Goal: Transaction & Acquisition: Purchase product/service

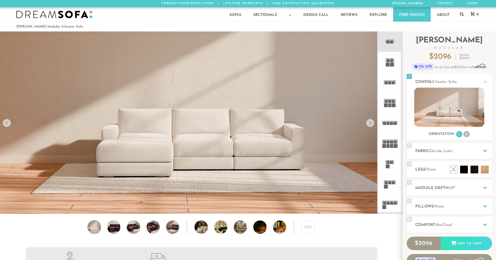
scroll to position [6090, 492]
click at [459, 149] on h2 "Fabric: Decide Later" at bounding box center [453, 151] width 77 height 6
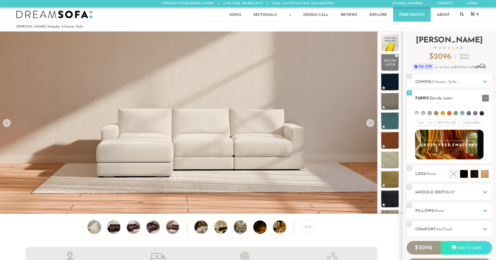
scroll to position [1, 0]
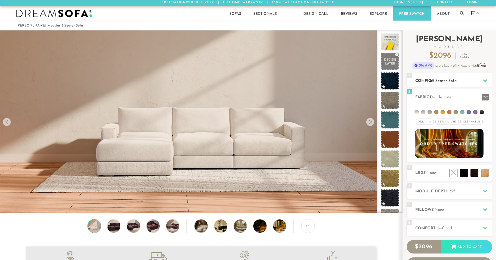
click at [443, 76] on div "1 Config: 2-Seater Sofa R" at bounding box center [448, 80] width 85 height 14
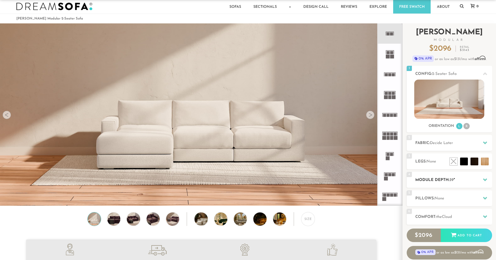
scroll to position [33, 0]
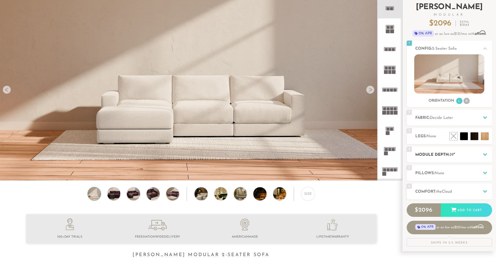
click at [457, 158] on h2 "Module Depth: 39 "" at bounding box center [453, 155] width 77 height 6
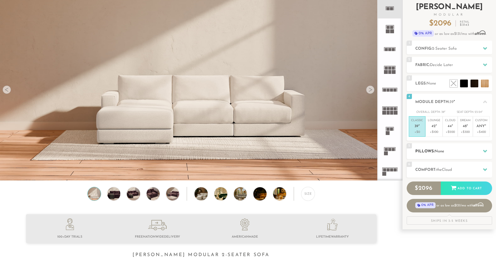
click at [467, 156] on div "5 Pillows: None" at bounding box center [448, 151] width 85 height 16
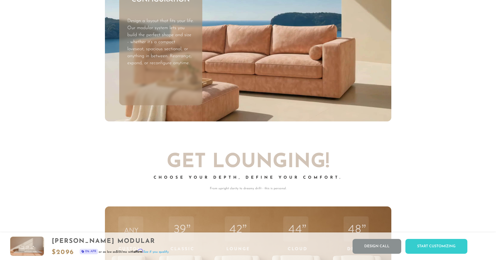
scroll to position [1725, 0]
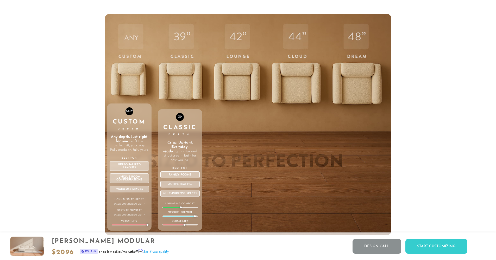
click at [127, 93] on div "ANY Custom Depth Any depth. Just right for you. Craft the perfect sit, your way…" at bounding box center [129, 124] width 44 height 221
drag, startPoint x: 147, startPoint y: 227, endPoint x: 132, endPoint y: 228, distance: 15.1
click at [132, 228] on div "ANY Custom Depth Any depth. Just right for you. Craft the perfect sit, your way…" at bounding box center [129, 167] width 44 height 127
click at [132, 226] on div at bounding box center [129, 224] width 35 height 1
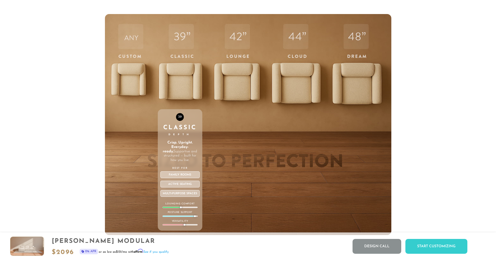
drag, startPoint x: 181, startPoint y: 211, endPoint x: 185, endPoint y: 211, distance: 4.7
click at [185, 211] on div "39 Classic Depth Crisp. Upright. Everyday-ready. Supportive and structured — bu…" at bounding box center [180, 169] width 44 height 121
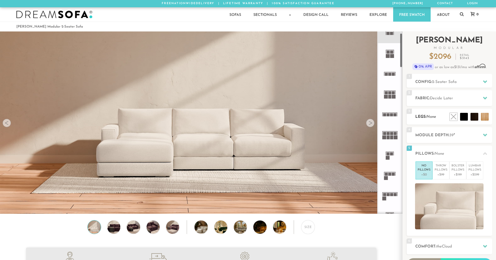
scroll to position [61, 0]
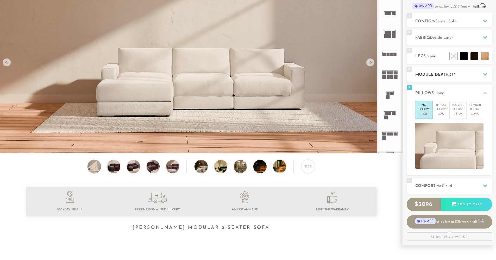
click at [439, 73] on h2 "Module Depth: 39 "" at bounding box center [453, 75] width 77 height 6
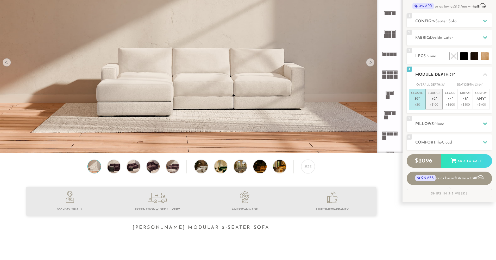
click at [437, 104] on p "+$100" at bounding box center [433, 104] width 12 height 5
click at [446, 103] on p "+$200" at bounding box center [450, 104] width 10 height 5
click at [464, 105] on p "+$300" at bounding box center [465, 104] width 10 height 5
click at [478, 102] on p "Custom Any "" at bounding box center [481, 96] width 12 height 11
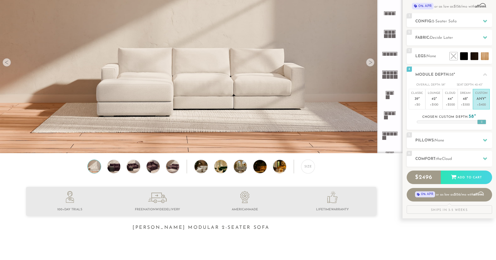
drag, startPoint x: 450, startPoint y: 121, endPoint x: 496, endPoint y: 120, distance: 46.6
click at [495, 120] on html "Summer Sale - 15% Off All Custom Orders [PHONE_NUMBER] Free Nationwide Delivery…" at bounding box center [248, 69] width 496 height 260
drag, startPoint x: 483, startPoint y: 121, endPoint x: 451, endPoint y: 124, distance: 32.1
click at [451, 124] on div "4 Module Depth: 42 " Overall Depth: 42 " Seat Depth: 26-27 " Classic 39 "" at bounding box center [448, 98] width 85 height 63
click at [412, 99] on p "Classic 39 "" at bounding box center [417, 96] width 12 height 11
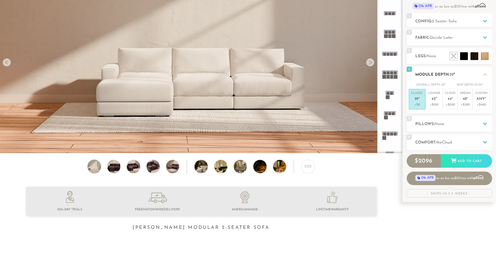
click at [474, 85] on span "23-24" at bounding box center [477, 84] width 7 height 3
click at [477, 85] on span "23-24" at bounding box center [477, 84] width 7 height 3
drag, startPoint x: 483, startPoint y: 85, endPoint x: 470, endPoint y: 85, distance: 12.8
click at [470, 85] on div "Overall Depth: 39 " Seat Depth: 23-24 "" at bounding box center [448, 84] width 85 height 5
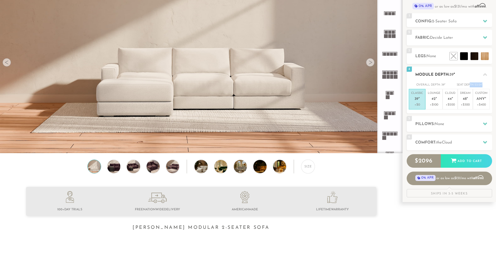
click at [481, 84] on span "23-24" at bounding box center [477, 84] width 7 height 3
click at [433, 104] on p "+$100" at bounding box center [433, 104] width 12 height 5
drag, startPoint x: 475, startPoint y: 86, endPoint x: 483, endPoint y: 86, distance: 8.1
click at [483, 86] on div "Overall Depth: 42 " Seat Depth: 26-27 "" at bounding box center [448, 84] width 85 height 5
click at [484, 86] on div "Overall Depth: 42 " Seat Depth: 26-27 "" at bounding box center [448, 84] width 85 height 5
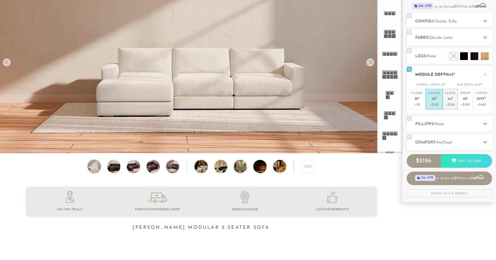
click at [454, 106] on p "+$200" at bounding box center [450, 104] width 10 height 5
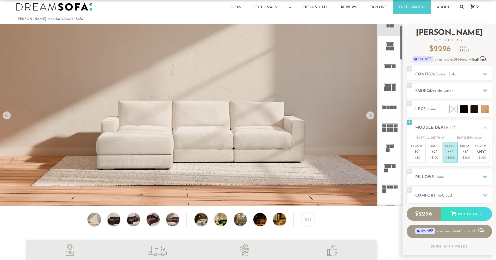
scroll to position [0, 0]
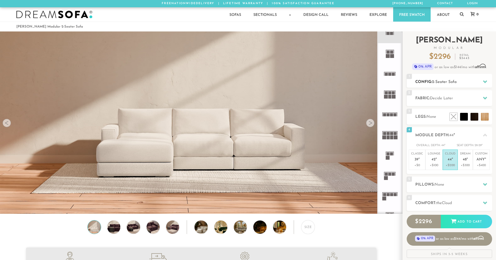
click at [442, 80] on span "2-Seater Sofa" at bounding box center [444, 82] width 25 height 4
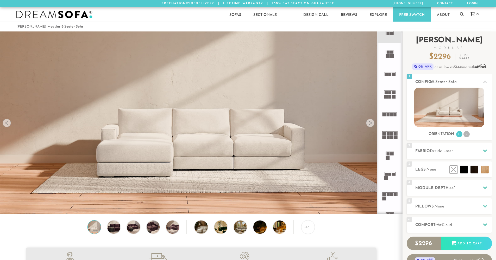
click at [434, 160] on div "Introducing [PERSON_NAME] Modular $ 2296 Retail $ 3443 $ 2296 Retail $ 3443 0% …" at bounding box center [448, 155] width 85 height 248
click at [439, 183] on div "4 Module Depth: 44 "" at bounding box center [448, 188] width 85 height 16
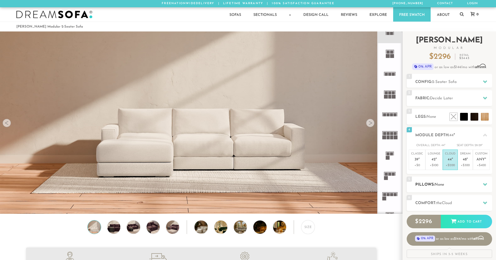
click at [439, 183] on span "None" at bounding box center [439, 185] width 10 height 4
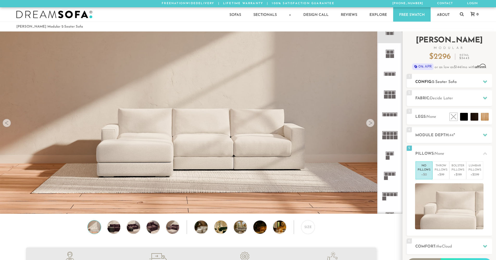
click at [444, 83] on span "2-Seater Sofa" at bounding box center [444, 82] width 25 height 4
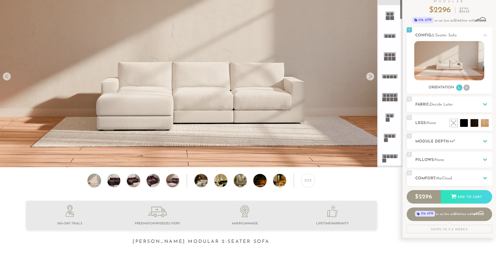
click at [385, 77] on rect at bounding box center [384, 76] width 3 height 3
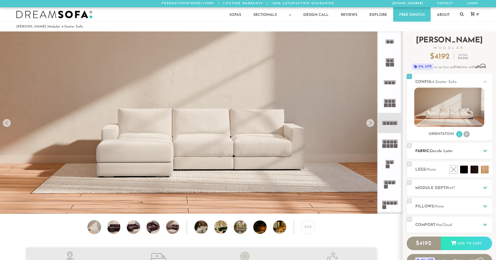
click at [458, 150] on h2 "Fabric: Decide Later" at bounding box center [453, 151] width 77 height 6
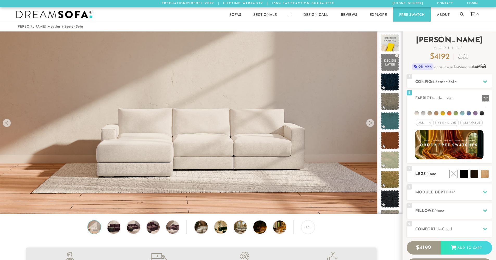
click at [442, 171] on div "3 Legs: None $0 $199 Nailheads:" at bounding box center [448, 174] width 85 height 16
click at [441, 175] on h2 "Legs: None" at bounding box center [453, 174] width 77 height 6
click at [460, 193] on h2 "Module Depth: 44 "" at bounding box center [453, 193] width 77 height 6
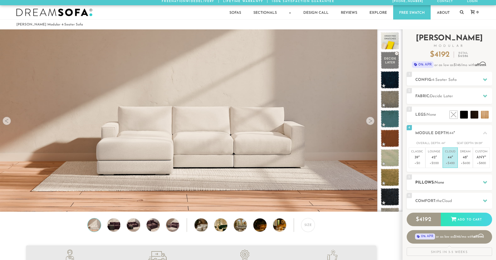
click at [459, 187] on div "5 Pillows: None" at bounding box center [448, 183] width 85 height 16
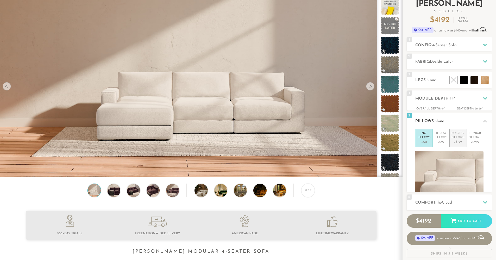
scroll to position [64, 0]
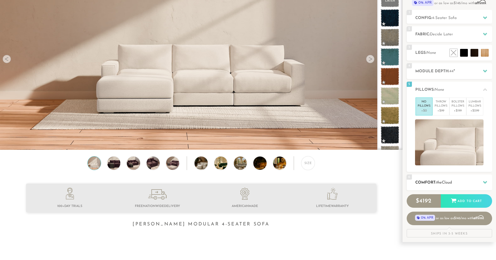
click at [459, 183] on h2 "Comfort: the Cloud" at bounding box center [453, 183] width 77 height 6
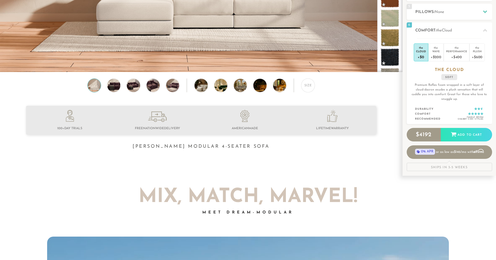
scroll to position [0, 0]
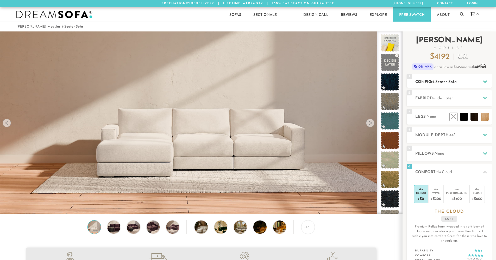
click at [450, 77] on div "1 Config: 4-Seater Sofa R" at bounding box center [448, 81] width 85 height 14
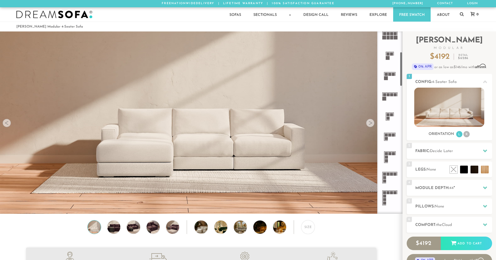
scroll to position [110, 0]
click at [387, 174] on rect at bounding box center [387, 173] width 3 height 3
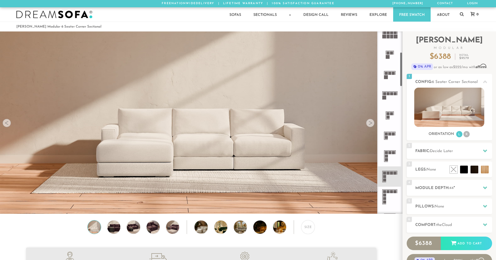
click at [370, 124] on div at bounding box center [370, 123] width 8 height 8
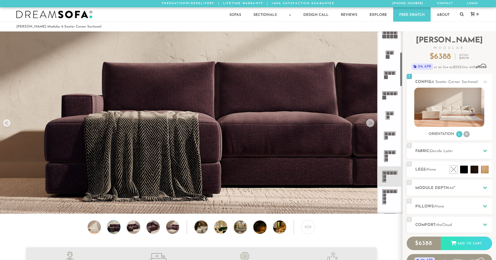
click at [370, 124] on div at bounding box center [370, 123] width 8 height 8
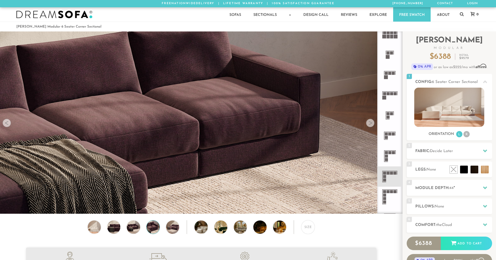
click at [370, 124] on div at bounding box center [370, 123] width 8 height 8
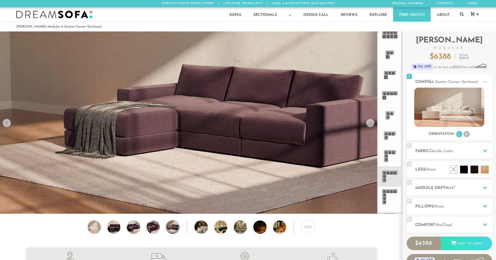
click at [370, 124] on div at bounding box center [370, 123] width 8 height 8
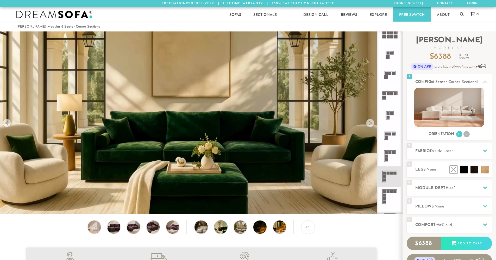
click at [370, 124] on div at bounding box center [370, 123] width 8 height 8
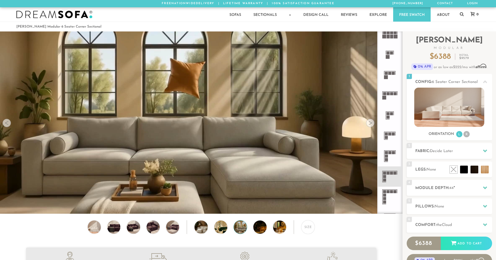
click at [370, 124] on div at bounding box center [370, 123] width 8 height 8
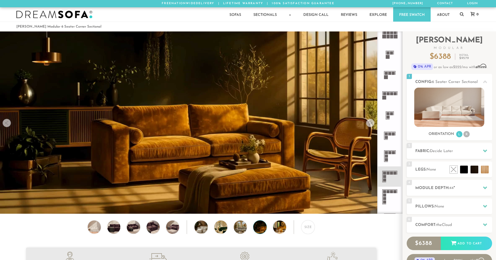
click at [7, 125] on div at bounding box center [7, 123] width 8 height 8
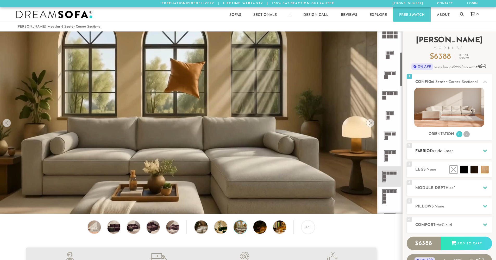
scroll to position [1, 0]
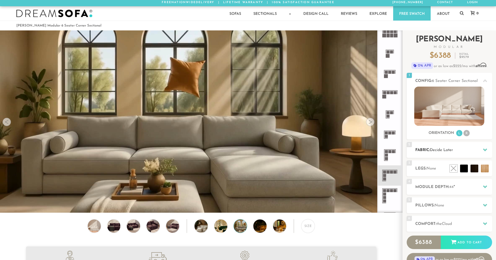
click at [443, 150] on span "Decide Later" at bounding box center [440, 150] width 23 height 4
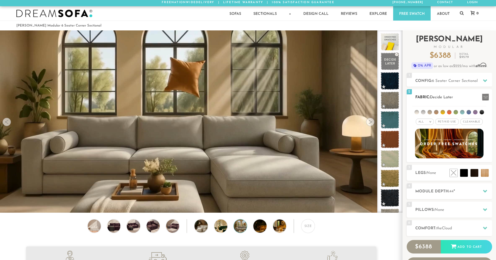
click at [419, 113] on li at bounding box center [416, 112] width 4 height 4
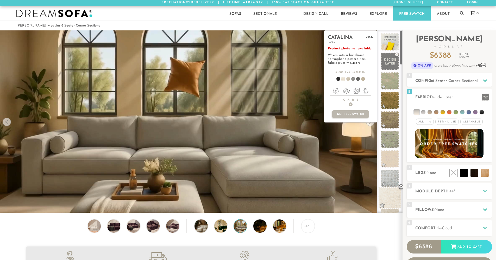
click at [394, 196] on span at bounding box center [389, 198] width 23 height 22
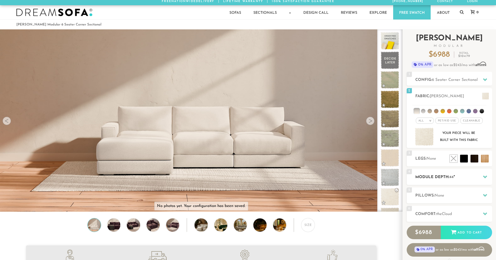
scroll to position [9, 0]
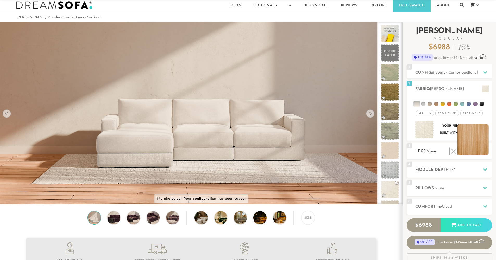
click at [487, 152] on li at bounding box center [472, 139] width 31 height 31
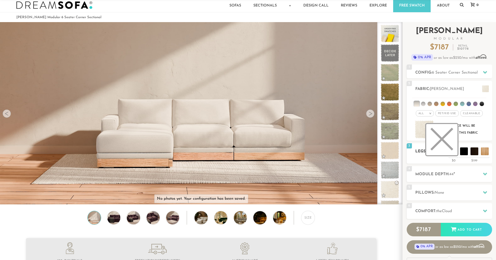
click at [452, 151] on li at bounding box center [441, 139] width 31 height 31
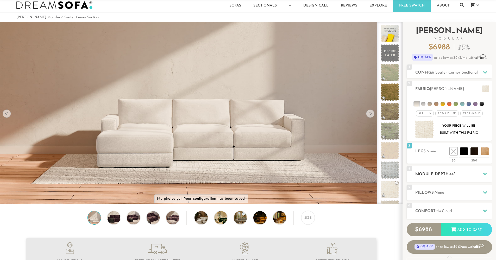
scroll to position [16, 0]
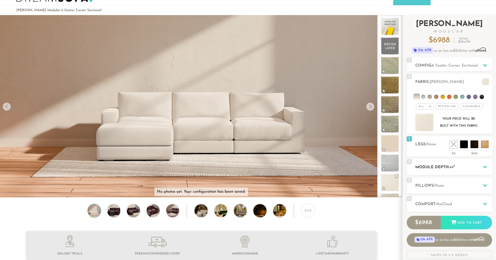
click at [462, 165] on h2 "Module Depth: 44 "" at bounding box center [453, 167] width 77 height 6
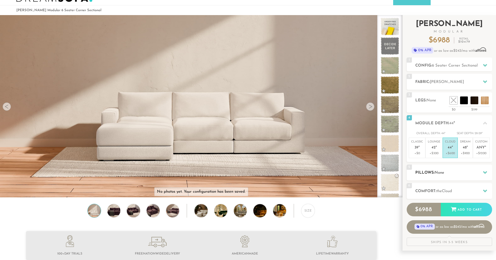
scroll to position [23, 0]
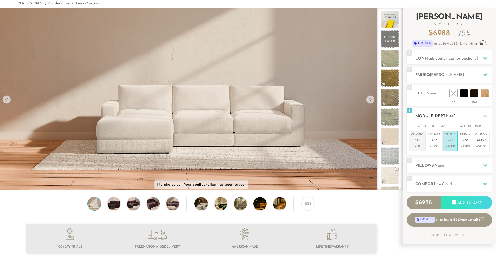
click at [414, 139] on span "39" at bounding box center [416, 141] width 4 height 4
click at [427, 139] on p "Lounge 42 "" at bounding box center [433, 138] width 12 height 11
click at [451, 140] on em """ at bounding box center [451, 141] width 1 height 4
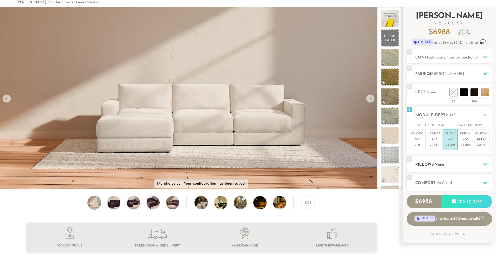
click at [454, 162] on h2 "Pillows: None" at bounding box center [453, 165] width 77 height 6
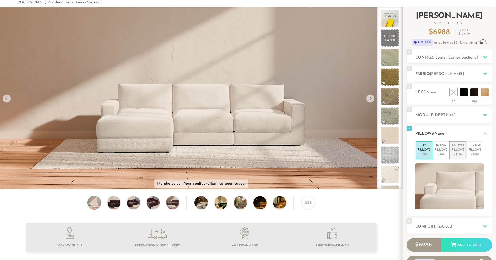
scroll to position [66, 0]
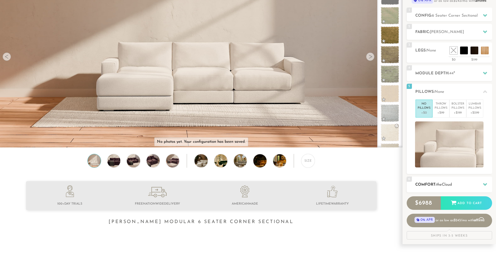
click at [457, 180] on div "6 Comfort: the Cloud soft" at bounding box center [448, 185] width 85 height 16
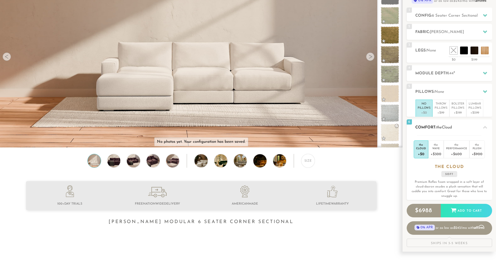
scroll to position [105, 0]
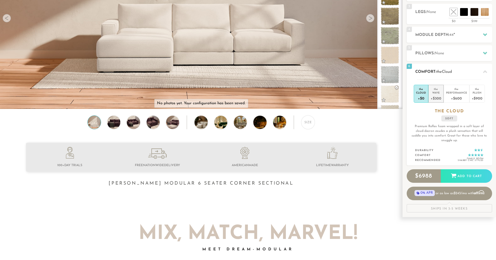
click at [431, 98] on div "+$300" at bounding box center [435, 98] width 10 height 8
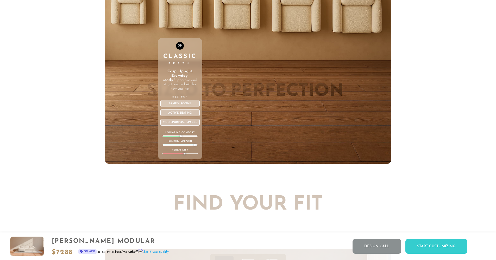
scroll to position [1984, 0]
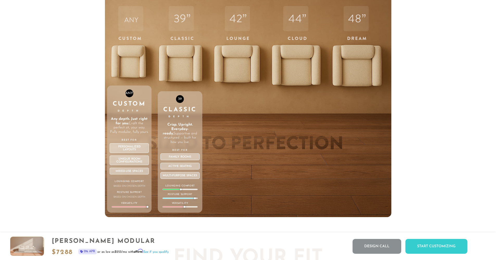
click at [126, 61] on div "ANY Custom Depth Any depth. Just right for you. Craft the perfect sit, your way…" at bounding box center [129, 106] width 44 height 221
click at [133, 25] on div "ANY Custom Depth Any depth. Just right for you. Craft the perfect sit, your way…" at bounding box center [129, 106] width 44 height 221
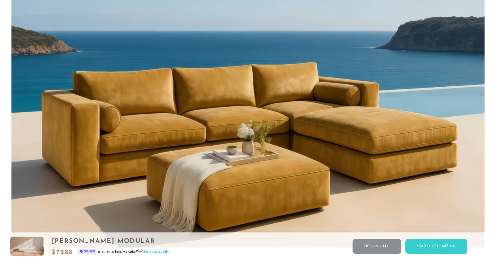
scroll to position [70, 0]
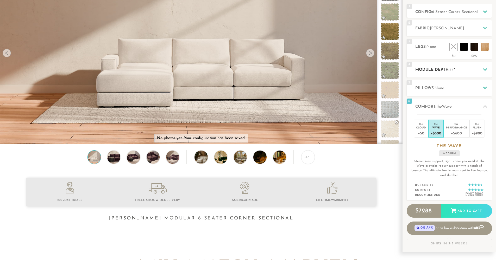
click at [453, 72] on h2 "Module Depth: 44 "" at bounding box center [453, 70] width 77 height 6
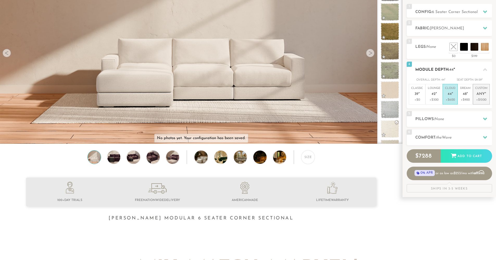
click at [480, 95] on span "Any" at bounding box center [480, 94] width 8 height 4
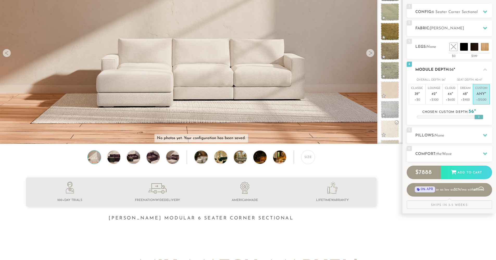
drag, startPoint x: 451, startPoint y: 116, endPoint x: 480, endPoint y: 118, distance: 29.2
click at [480, 118] on div at bounding box center [478, 117] width 9 height 5
drag, startPoint x: 479, startPoint y: 118, endPoint x: 437, endPoint y: 123, distance: 42.8
click at [437, 123] on div "4 Module Depth: 35 " Overall Depth: 35 " Seat Depth: 19-20 " Classic 39 "" at bounding box center [448, 93] width 85 height 63
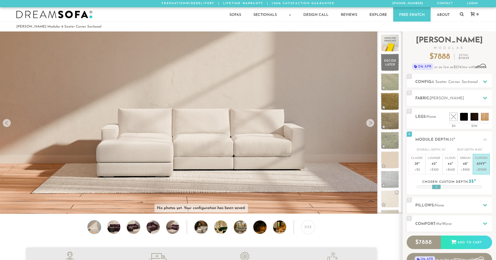
scroll to position [3, 0]
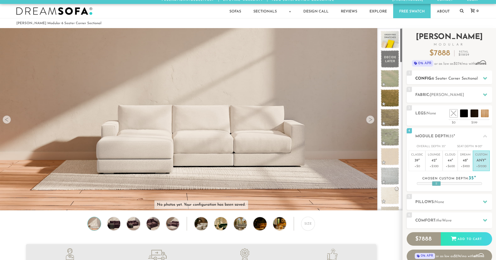
click at [480, 79] on div at bounding box center [484, 78] width 11 height 11
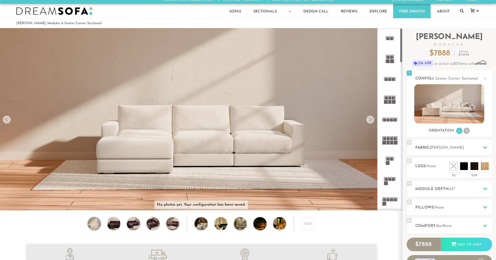
scroll to position [0, 0]
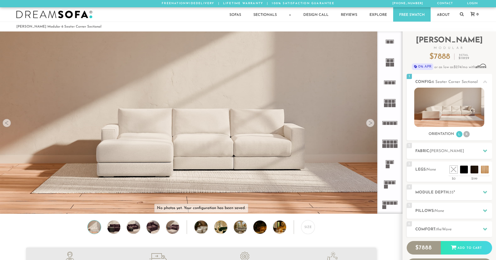
click at [388, 83] on rect at bounding box center [389, 82] width 3 height 3
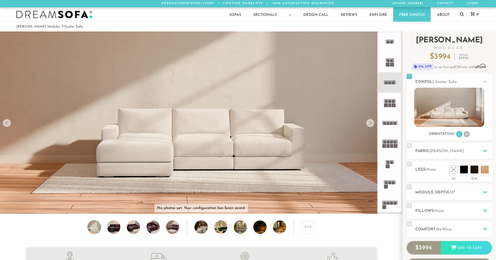
click at [438, 183] on div "Introducing [PERSON_NAME] Modular $ 3994 Retail $ 5990 $ 3994 Retail $ 5990 0% …" at bounding box center [448, 157] width 85 height 253
click at [438, 187] on div "4 Module Depth: 35 "" at bounding box center [448, 192] width 85 height 16
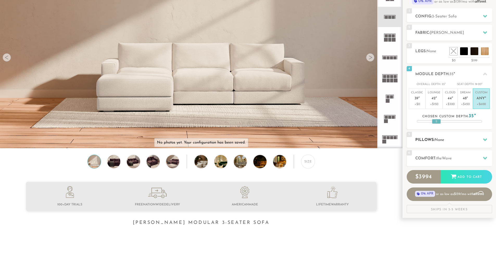
scroll to position [67, 0]
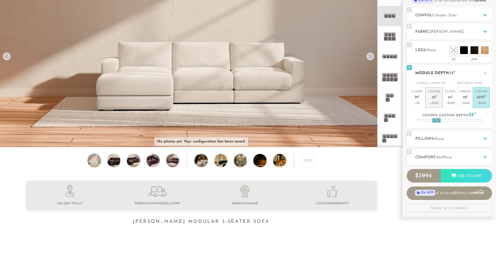
click at [436, 96] on p "Lounge 42 "" at bounding box center [433, 95] width 12 height 11
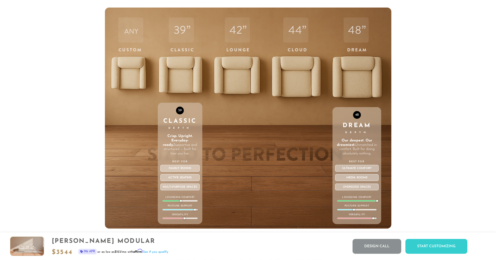
scroll to position [2009, 0]
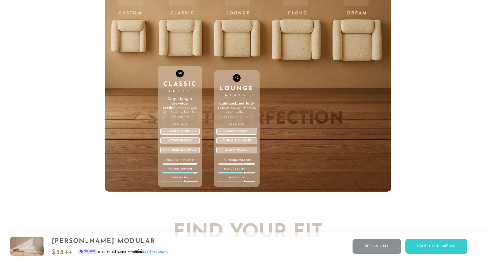
click at [224, 37] on div "42 Lounge Depth Laid-back, not laid-out. Just enough depth to relax, without di…" at bounding box center [237, 81] width 46 height 221
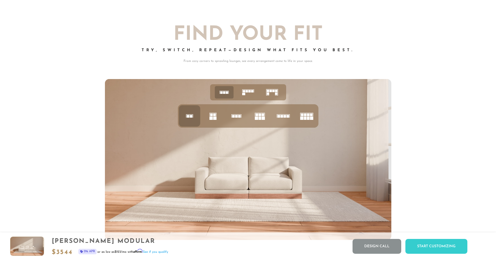
scroll to position [2243, 0]
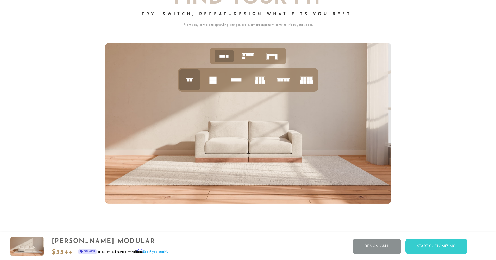
click at [244, 56] on rect at bounding box center [243, 55] width 2 height 2
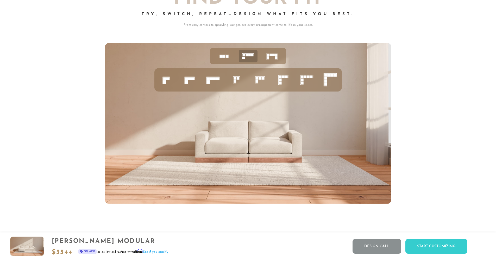
click at [272, 59] on icon at bounding box center [272, 56] width 16 height 16
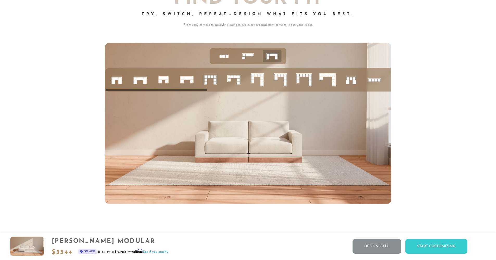
click at [253, 56] on rect at bounding box center [252, 55] width 2 height 2
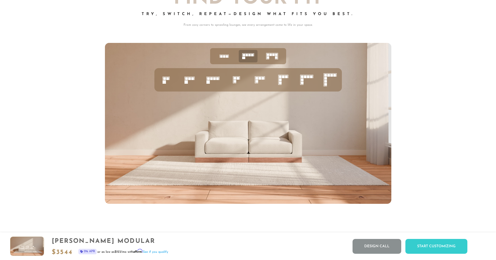
click at [216, 56] on li at bounding box center [224, 56] width 19 height 12
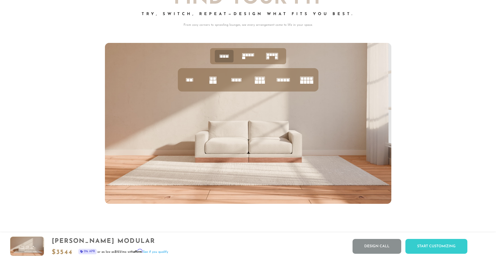
click at [247, 56] on icon at bounding box center [248, 56] width 16 height 16
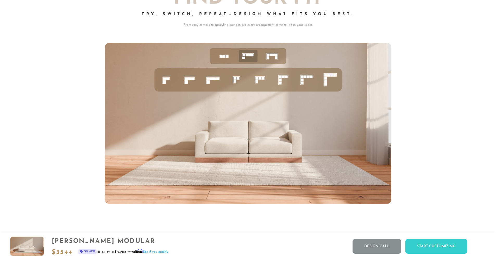
click at [284, 85] on icon at bounding box center [283, 80] width 18 height 18
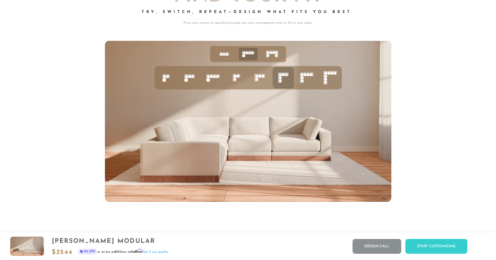
scroll to position [2246, 0]
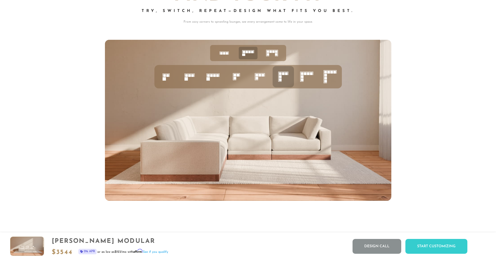
click at [310, 75] on rect at bounding box center [311, 73] width 3 height 3
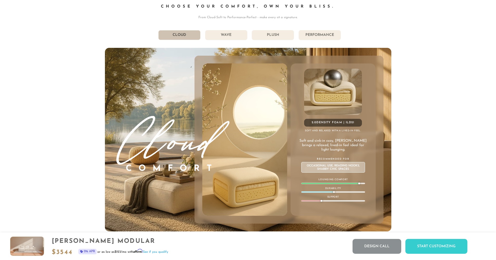
scroll to position [3022, 0]
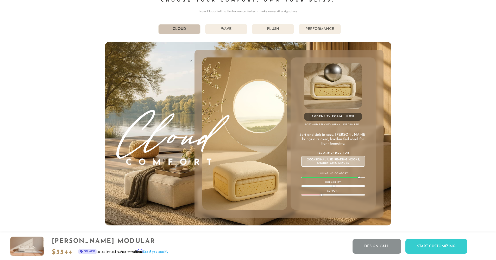
click at [243, 34] on li "Wave" at bounding box center [226, 29] width 42 height 10
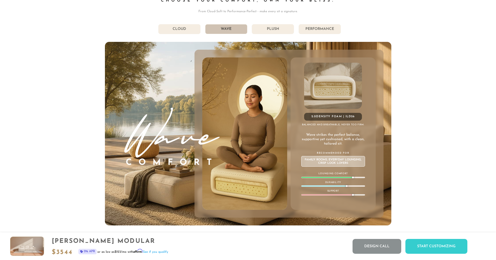
click at [281, 32] on li "Plush" at bounding box center [273, 29] width 42 height 10
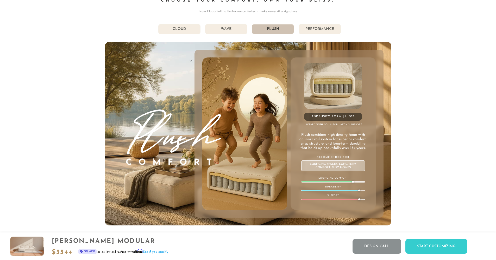
click at [317, 29] on li "Performance" at bounding box center [319, 29] width 42 height 10
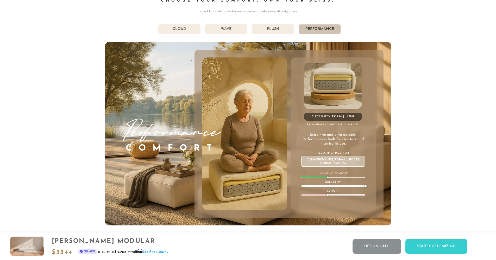
click at [188, 32] on li "Cloud" at bounding box center [179, 29] width 42 height 10
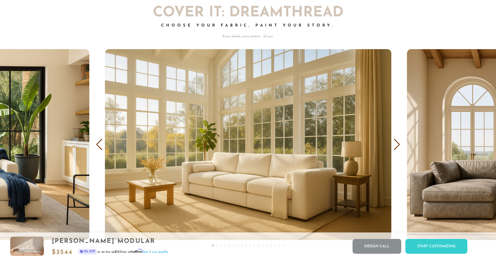
scroll to position [3283, 0]
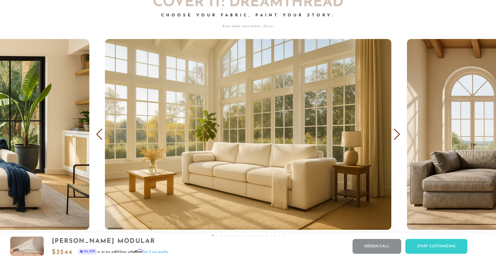
click at [254, 173] on img "1 / 18" at bounding box center [248, 134] width 286 height 191
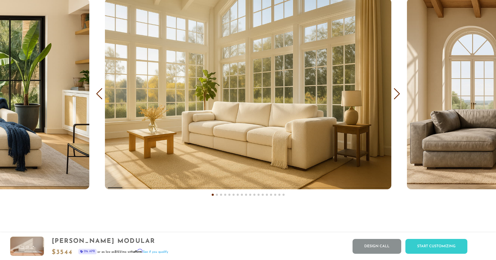
click at [394, 98] on div "Next slide" at bounding box center [396, 93] width 7 height 11
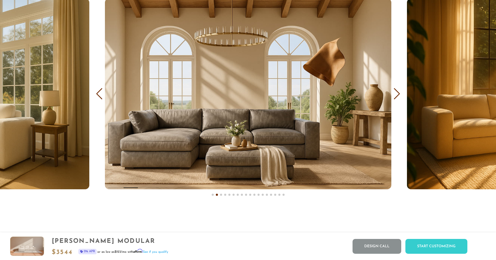
scroll to position [3279, 0]
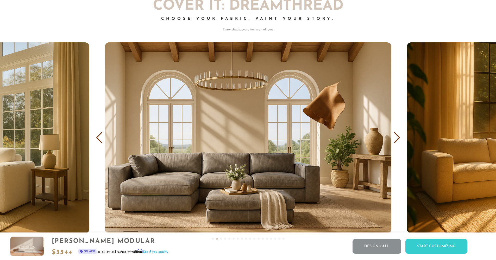
click at [99, 137] on div "Previous slide" at bounding box center [99, 137] width 7 height 11
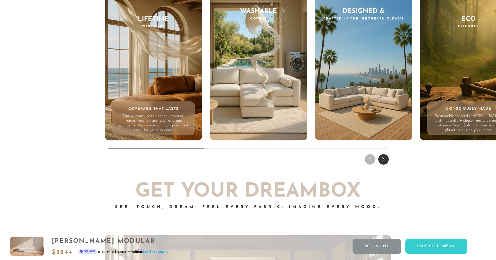
scroll to position [5232, 0]
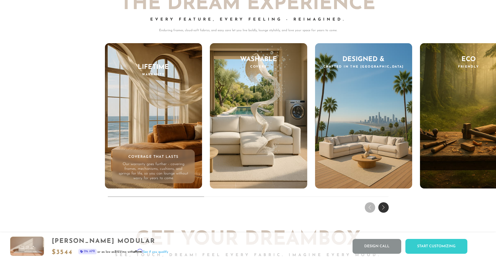
click at [388, 209] on div "Next slide" at bounding box center [383, 207] width 10 height 10
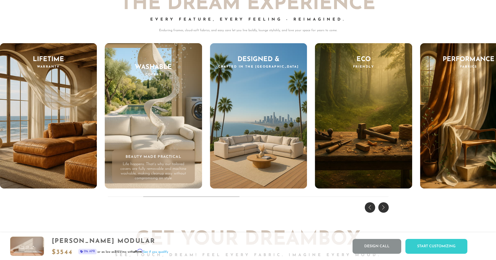
click at [386, 208] on div "Next slide" at bounding box center [383, 207] width 10 height 10
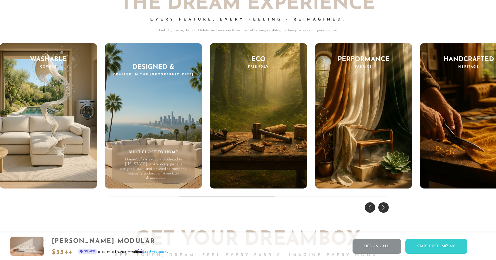
click at [386, 208] on div "Next slide" at bounding box center [383, 207] width 10 height 10
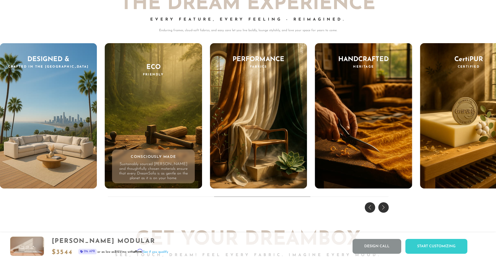
click at [386, 208] on div "Next slide" at bounding box center [383, 207] width 10 height 10
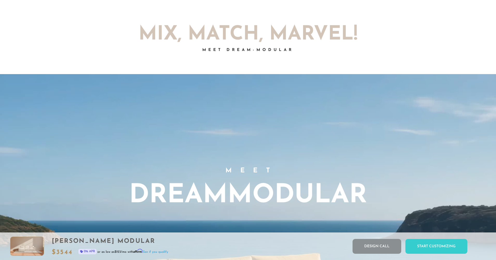
scroll to position [0, 0]
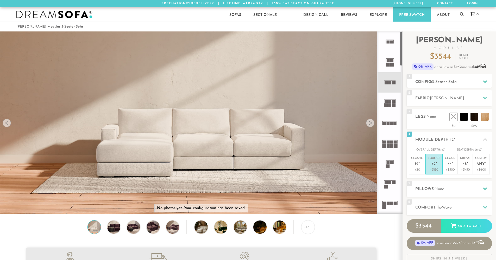
click at [387, 121] on rect at bounding box center [389, 121] width 15 height 1
click at [388, 141] on rect at bounding box center [387, 142] width 3 height 3
click at [370, 124] on div at bounding box center [370, 123] width 8 height 8
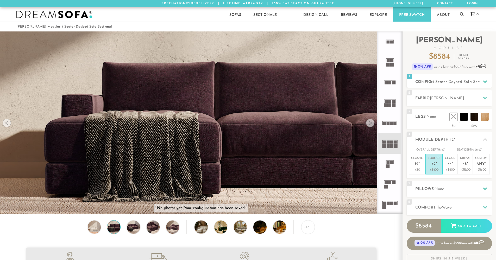
click at [369, 124] on div at bounding box center [370, 123] width 8 height 8
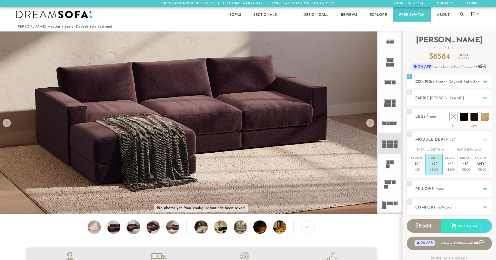
click at [267, 226] on div "Size" at bounding box center [201, 228] width 402 height 16
click at [252, 229] on div "Size" at bounding box center [201, 228] width 402 height 16
click at [273, 231] on img at bounding box center [284, 227] width 23 height 13
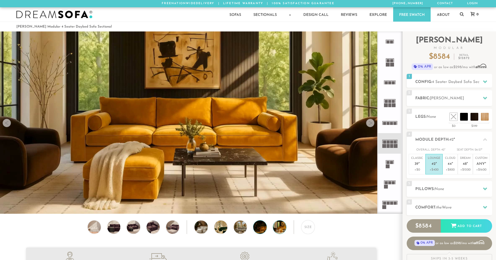
click at [264, 230] on img at bounding box center [264, 227] width 23 height 13
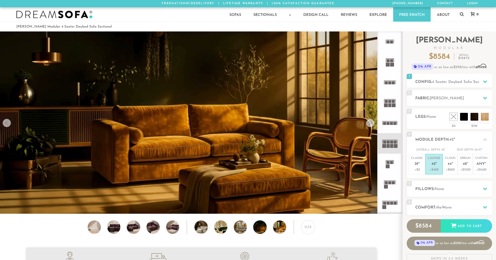
click at [231, 229] on div "Size" at bounding box center [201, 228] width 402 height 16
click at [101, 229] on div "Size" at bounding box center [201, 228] width 402 height 16
click at [99, 229] on img at bounding box center [94, 227] width 16 height 13
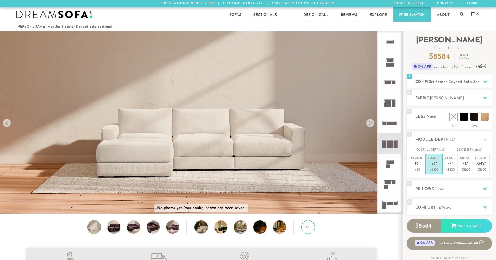
click at [312, 230] on div "Size" at bounding box center [308, 227] width 14 height 14
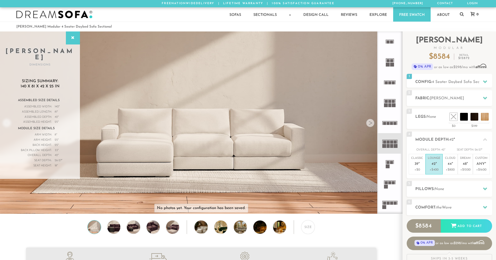
click at [388, 82] on icon at bounding box center [389, 82] width 20 height 20
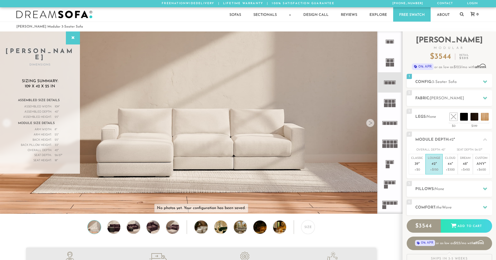
click at [384, 42] on icon at bounding box center [389, 41] width 20 height 20
click at [391, 77] on icon at bounding box center [389, 82] width 20 height 20
drag, startPoint x: 22, startPoint y: 75, endPoint x: 57, endPoint y: 73, distance: 34.9
click at [57, 79] on h3 "Sizing Summary: 109 x 42 x 25 in" at bounding box center [39, 84] width 59 height 10
click at [24, 79] on h3 "Sizing Summary: 109 x 42 x 25 in" at bounding box center [39, 84] width 59 height 10
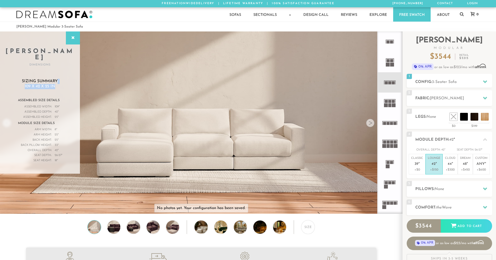
drag, startPoint x: 24, startPoint y: 79, endPoint x: 55, endPoint y: 78, distance: 31.0
click at [55, 79] on h3 "Sizing Summary: 109 x 42 x 25 in" at bounding box center [39, 84] width 59 height 10
click at [57, 79] on h3 "Sizing Summary: 109 x 42 x 25 in" at bounding box center [39, 84] width 59 height 10
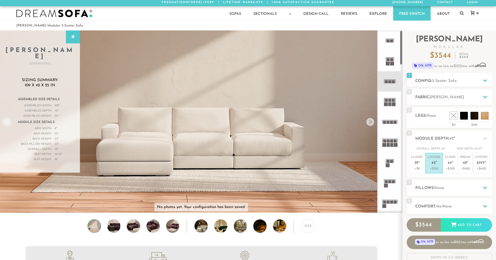
click at [389, 43] on icon at bounding box center [389, 40] width 20 height 20
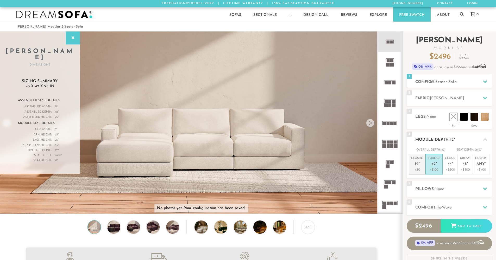
click at [415, 169] on p "+$0" at bounding box center [417, 170] width 12 height 5
click at [429, 168] on p "+$100" at bounding box center [433, 170] width 12 height 5
click at [387, 85] on icon at bounding box center [389, 82] width 20 height 20
click at [389, 40] on rect at bounding box center [389, 40] width 8 height 1
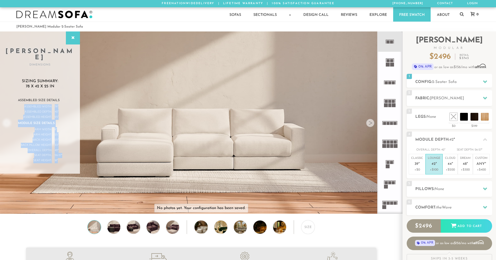
drag, startPoint x: 23, startPoint y: 99, endPoint x: 63, endPoint y: 100, distance: 40.6
click at [63, 100] on div "Assembled Size Details Assembled Width: 78 " Assembled Length: " Assembled Dept…" at bounding box center [39, 133] width 59 height 72
click at [56, 110] on span "42" at bounding box center [56, 112] width 3 height 5
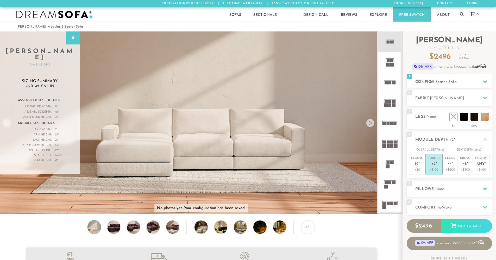
click at [56, 104] on span "78" at bounding box center [56, 106] width 3 height 5
drag, startPoint x: 58, startPoint y: 100, endPoint x: 15, endPoint y: 99, distance: 43.7
click at [15, 99] on div "Assembled Size Details Assembled Width: 78 " Assembled Length: " Assembled Dept…" at bounding box center [39, 133] width 59 height 72
drag, startPoint x: 44, startPoint y: 102, endPoint x: 44, endPoint y: 99, distance: 3.0
click at [44, 104] on div "Assembled Width:" at bounding box center [35, 106] width 34 height 5
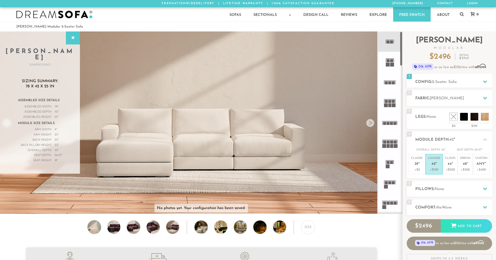
click at [388, 37] on icon at bounding box center [389, 41] width 20 height 20
drag, startPoint x: 25, startPoint y: 80, endPoint x: 32, endPoint y: 78, distance: 7.1
click at [32, 79] on h3 "Sizing Summary: 78 x 42 x 25 in" at bounding box center [39, 84] width 59 height 10
click at [62, 110] on div "Assembled Depth: 42 "" at bounding box center [40, 112] width 44 height 5
click at [388, 83] on icon at bounding box center [389, 82] width 20 height 20
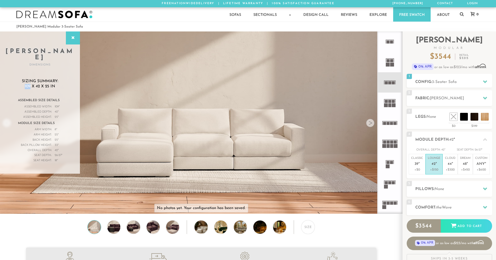
drag, startPoint x: 24, startPoint y: 80, endPoint x: 30, endPoint y: 79, distance: 6.3
click at [30, 79] on h3 "Sizing Summary: 109 x 42 x 25 in" at bounding box center [39, 84] width 59 height 10
click at [54, 104] on div "Assembled Width: 109 "" at bounding box center [40, 106] width 44 height 5
drag, startPoint x: 59, startPoint y: 122, endPoint x: 52, endPoint y: 122, distance: 6.5
click at [52, 127] on div "Arm Width: 8 "" at bounding box center [40, 129] width 44 height 5
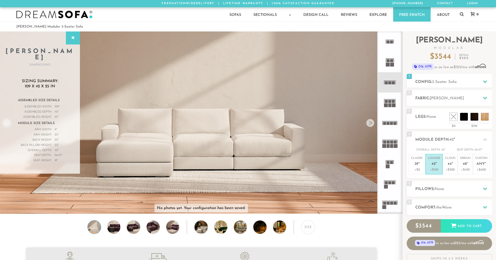
click at [69, 151] on div "Assembled Size Details Assembled Width: 109 " Assembled Length: " Assembled Dep…" at bounding box center [39, 133] width 59 height 72
drag, startPoint x: 34, startPoint y: 123, endPoint x: 51, endPoint y: 122, distance: 16.9
click at [51, 127] on div "Arm Width:" at bounding box center [35, 129] width 34 height 5
click at [386, 47] on icon at bounding box center [389, 41] width 20 height 20
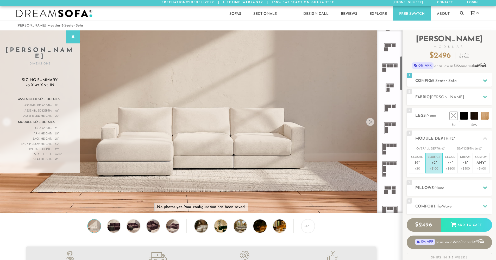
scroll to position [137, 0]
click at [385, 126] on icon at bounding box center [389, 127] width 20 height 20
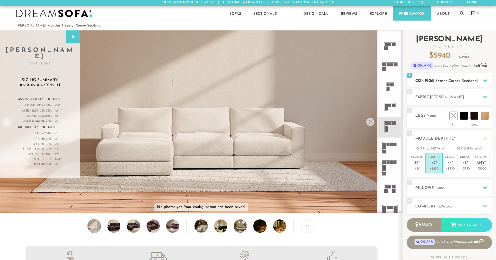
click at [451, 83] on h2 "Config: 5 Seater Corner Sectional" at bounding box center [453, 81] width 77 height 6
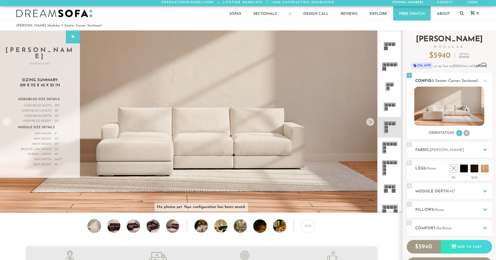
click at [468, 133] on li "R" at bounding box center [466, 133] width 6 height 6
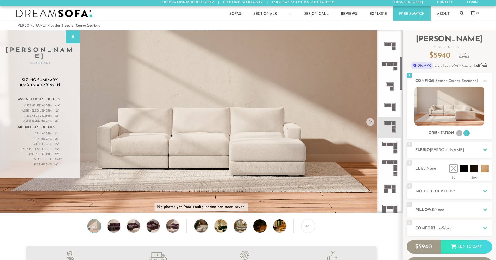
scroll to position [138, 0]
click at [389, 89] on icon at bounding box center [389, 85] width 20 height 20
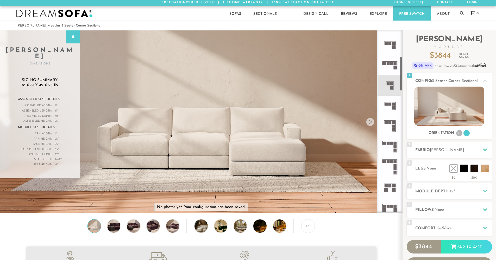
click at [388, 67] on icon at bounding box center [389, 65] width 20 height 20
click at [389, 190] on icon at bounding box center [389, 187] width 20 height 20
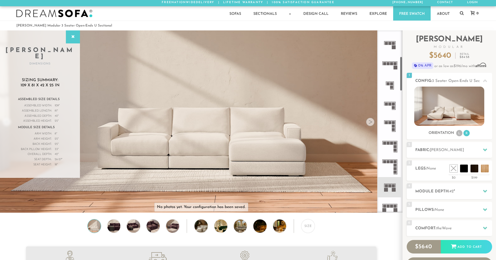
click at [391, 111] on icon at bounding box center [389, 106] width 20 height 20
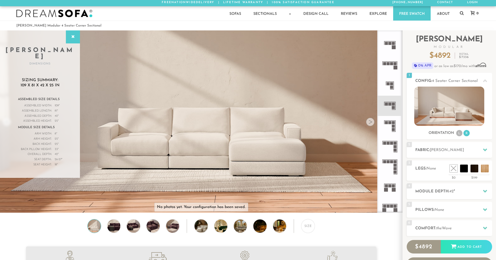
click at [391, 109] on icon at bounding box center [389, 106] width 20 height 20
click at [389, 107] on icon at bounding box center [389, 106] width 20 height 20
click at [380, 98] on icon at bounding box center [389, 106] width 20 height 20
click at [392, 107] on rect at bounding box center [392, 107] width 3 height 3
click at [391, 106] on icon at bounding box center [389, 106] width 20 height 20
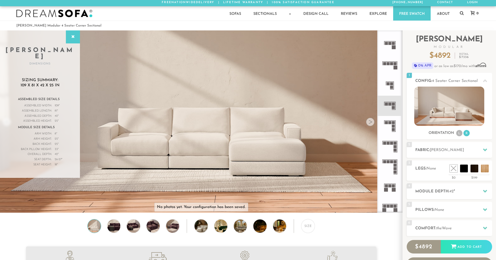
click at [390, 105] on rect at bounding box center [389, 104] width 3 height 3
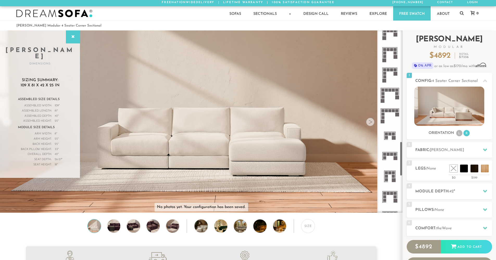
scroll to position [602, 0]
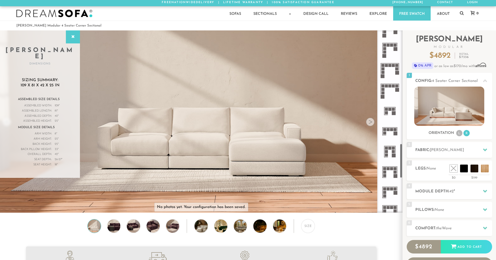
click at [392, 112] on rect at bounding box center [393, 113] width 4 height 4
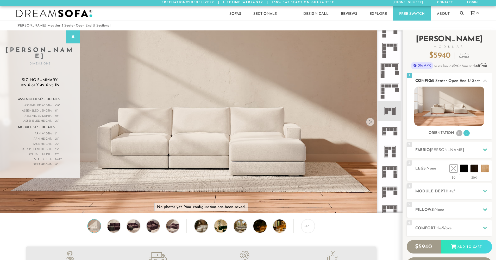
click at [458, 134] on li "L" at bounding box center [459, 133] width 6 height 6
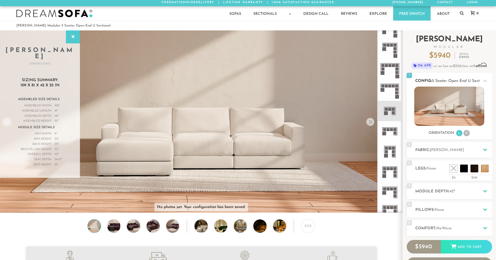
click at [466, 134] on li "R" at bounding box center [466, 133] width 6 height 6
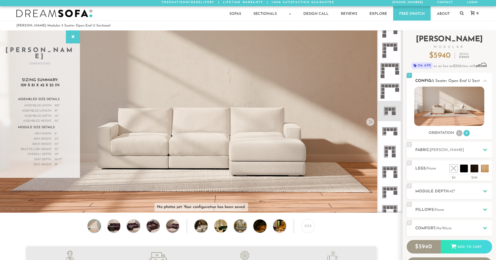
click at [458, 136] on li "L" at bounding box center [459, 133] width 6 height 6
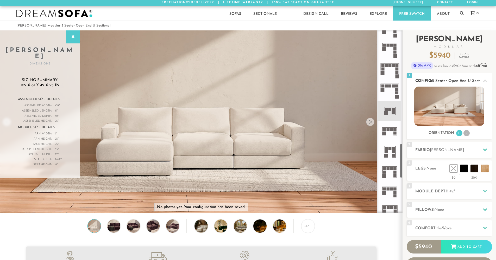
click at [466, 134] on li "R" at bounding box center [466, 133] width 6 height 6
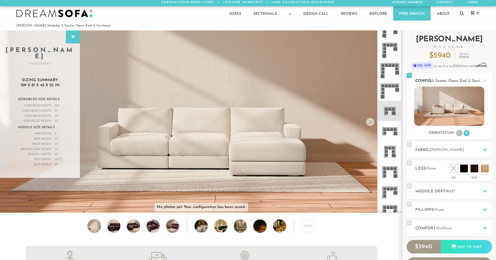
click at [459, 134] on li "L" at bounding box center [459, 133] width 6 height 6
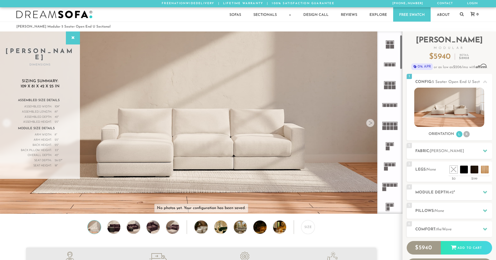
scroll to position [35, 0]
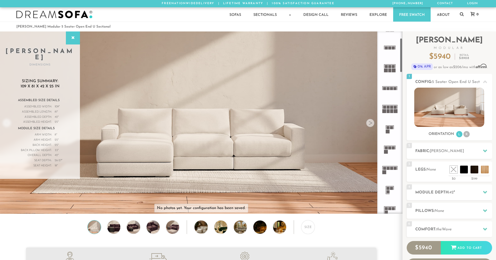
click at [394, 191] on icon at bounding box center [389, 190] width 20 height 20
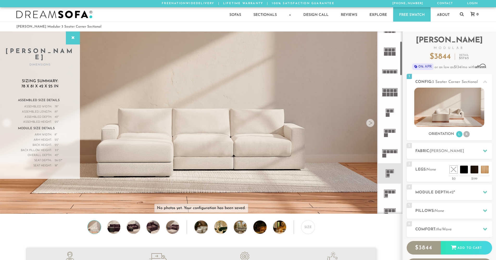
scroll to position [65, 0]
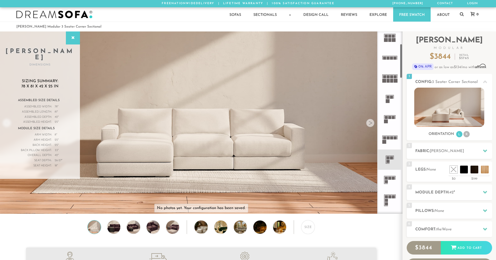
click at [382, 186] on icon at bounding box center [389, 180] width 20 height 20
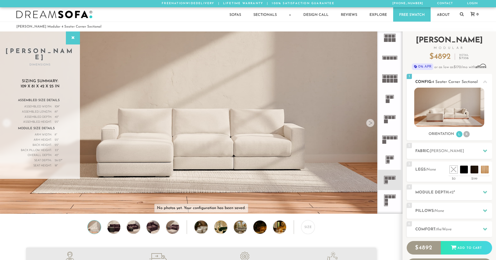
click at [468, 135] on li "R" at bounding box center [466, 134] width 6 height 6
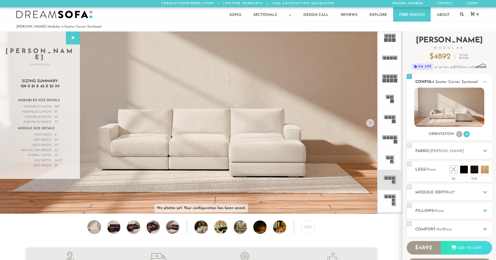
click at [455, 137] on div "Orientation L R" at bounding box center [448, 134] width 85 height 7
click at [457, 136] on li "L" at bounding box center [459, 134] width 6 height 6
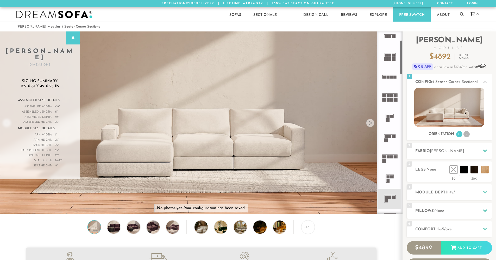
scroll to position [88, 0]
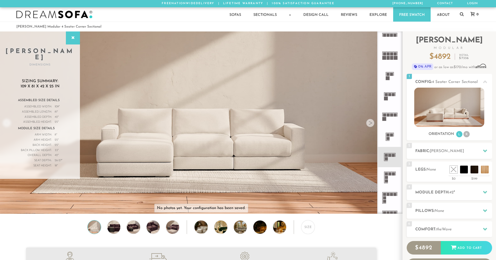
click at [391, 175] on rect at bounding box center [392, 173] width 3 height 3
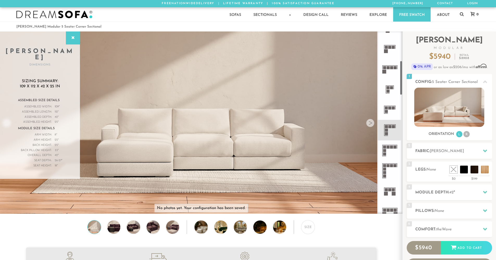
scroll to position [155, 0]
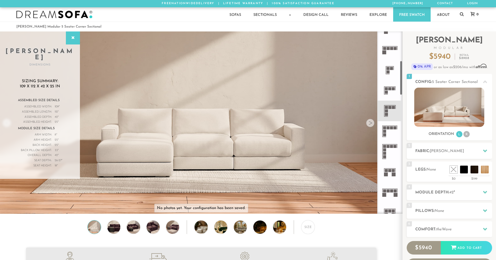
click at [390, 177] on icon at bounding box center [389, 172] width 20 height 20
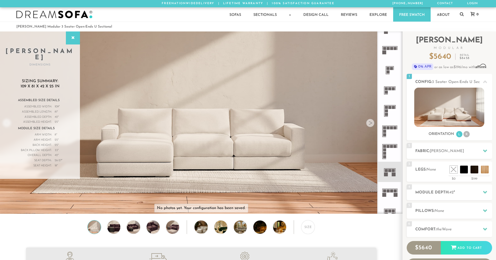
click at [391, 109] on icon at bounding box center [389, 111] width 20 height 20
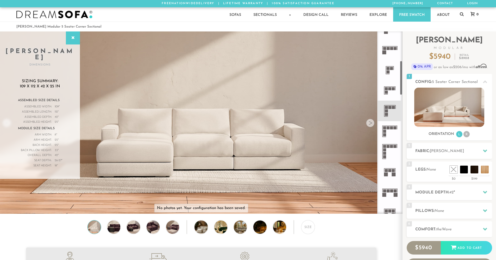
click at [391, 93] on icon at bounding box center [389, 90] width 20 height 20
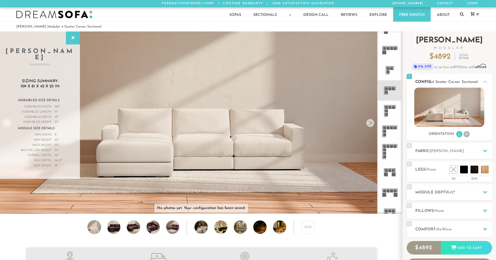
click at [467, 136] on li "R" at bounding box center [466, 134] width 6 height 6
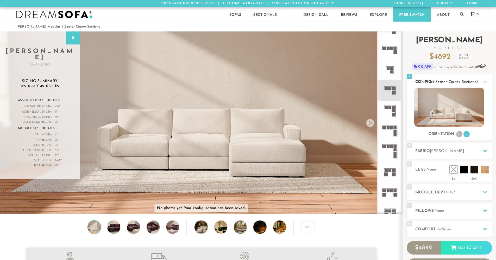
click at [458, 136] on li "L" at bounding box center [459, 134] width 6 height 6
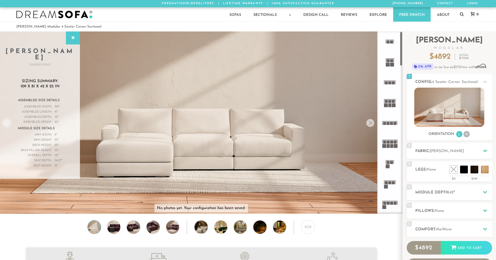
click at [390, 45] on icon at bounding box center [389, 41] width 20 height 20
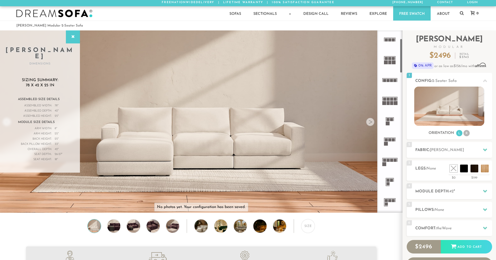
scroll to position [49, 0]
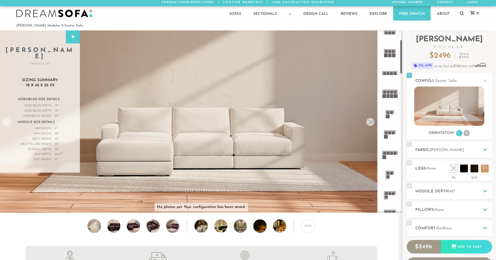
click at [394, 198] on icon at bounding box center [389, 195] width 20 height 20
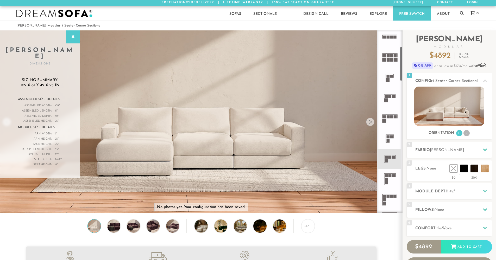
scroll to position [86, 0]
click at [391, 180] on icon at bounding box center [389, 178] width 20 height 20
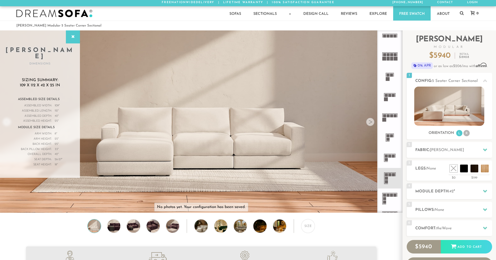
click at [391, 161] on icon at bounding box center [389, 158] width 20 height 20
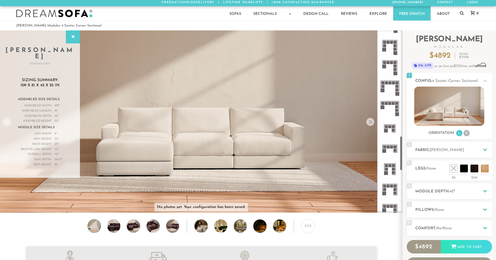
scroll to position [584, 0]
click at [392, 155] on icon at bounding box center [389, 149] width 20 height 20
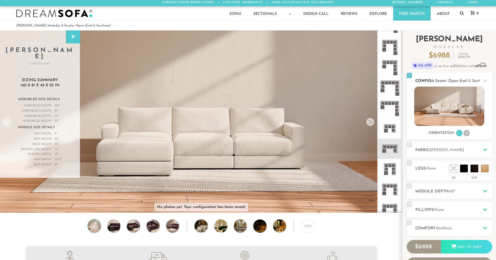
click at [464, 135] on li "R" at bounding box center [466, 133] width 6 height 6
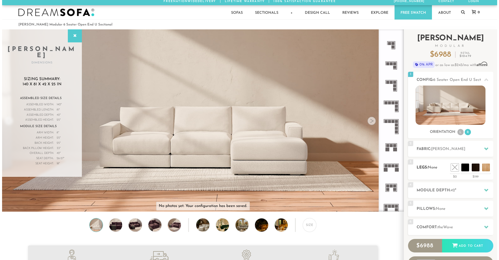
scroll to position [4, 0]
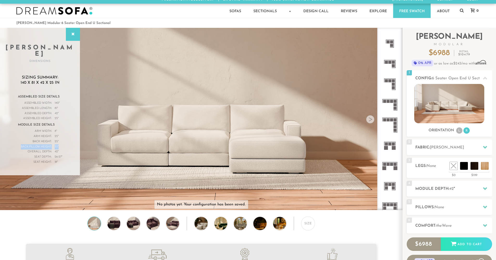
drag, startPoint x: 59, startPoint y: 139, endPoint x: 20, endPoint y: 139, distance: 39.3
click at [20, 144] on div "Back Pillow Height: 33 "" at bounding box center [40, 146] width 44 height 5
click at [51, 149] on div "Overall Depth:" at bounding box center [35, 151] width 34 height 5
click at [57, 144] on span "33" at bounding box center [56, 146] width 3 height 5
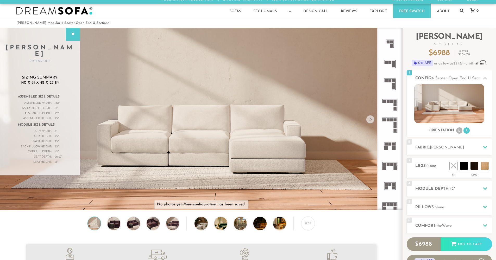
click at [67, 155] on div "Assembled Size Details Assembled Width: 140 " Assembled Length: 81 " Assembled …" at bounding box center [39, 131] width 59 height 77
drag, startPoint x: 58, startPoint y: 112, endPoint x: 55, endPoint y: 112, distance: 2.6
click at [55, 116] on div "25 "" at bounding box center [57, 118] width 4 height 5
drag, startPoint x: 60, startPoint y: 139, endPoint x: 52, endPoint y: 138, distance: 7.6
click at [52, 144] on div "Back Pillow Height: 33 "" at bounding box center [40, 146] width 44 height 5
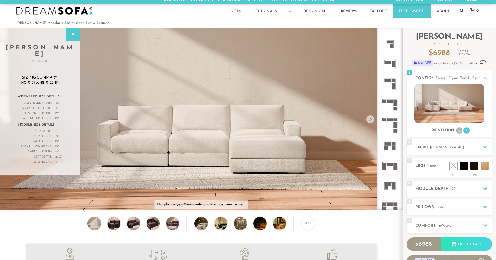
click at [55, 144] on span "33" at bounding box center [56, 146] width 3 height 5
drag, startPoint x: 60, startPoint y: 138, endPoint x: 53, endPoint y: 138, distance: 7.6
click at [53, 144] on div "Back Pillow Height: 33 "" at bounding box center [40, 146] width 44 height 5
click at [193, 104] on video at bounding box center [201, 96] width 402 height 201
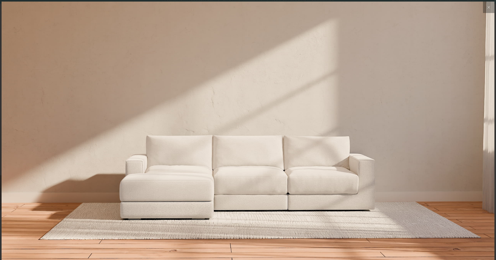
scroll to position [6150, 496]
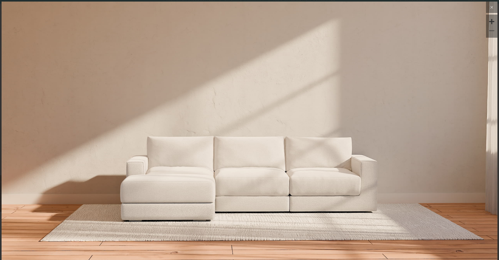
click at [486, 7] on button at bounding box center [491, 7] width 11 height 11
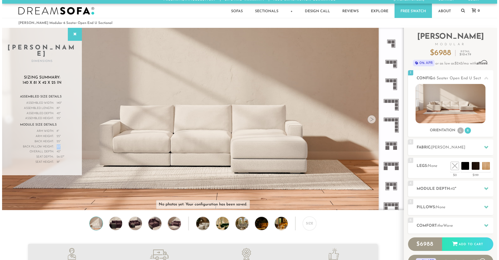
scroll to position [6141, 492]
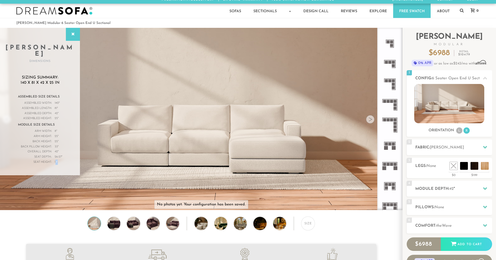
drag, startPoint x: 56, startPoint y: 153, endPoint x: 59, endPoint y: 153, distance: 2.9
click at [59, 160] on div "Seat Height: 18 "" at bounding box center [40, 162] width 44 height 5
click at [102, 154] on video at bounding box center [201, 96] width 402 height 201
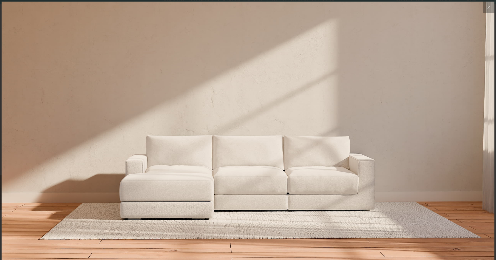
scroll to position [6150, 496]
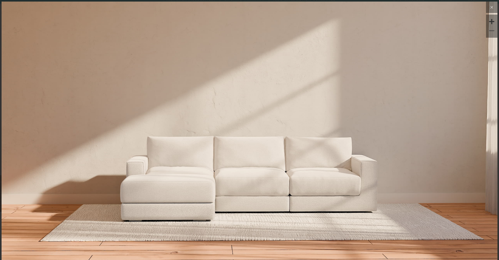
click at [486, 7] on button at bounding box center [491, 7] width 11 height 11
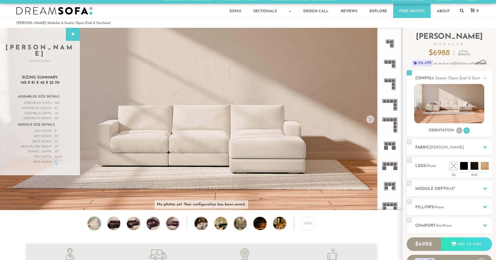
scroll to position [6141, 492]
click at [62, 153] on div "Assembled Size Details Assembled Width: 140 " Assembled Length: 81 " Assembled …" at bounding box center [39, 131] width 59 height 77
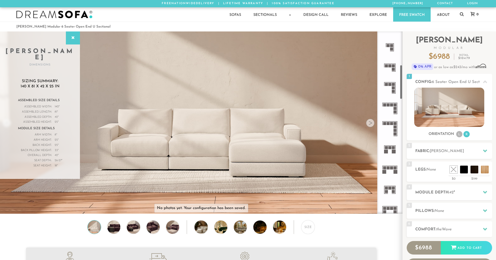
scroll to position [182, 0]
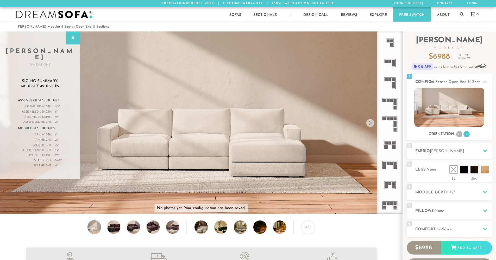
click at [394, 64] on rect at bounding box center [392, 64] width 3 height 3
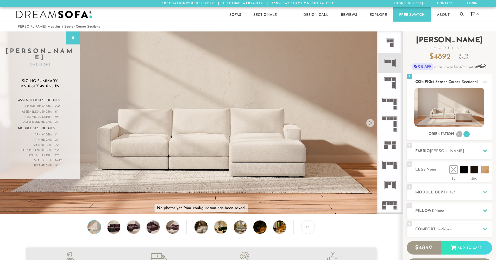
click at [457, 137] on li "L" at bounding box center [459, 134] width 6 height 6
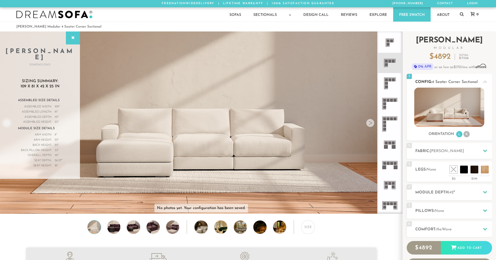
click at [466, 136] on li "R" at bounding box center [466, 134] width 6 height 6
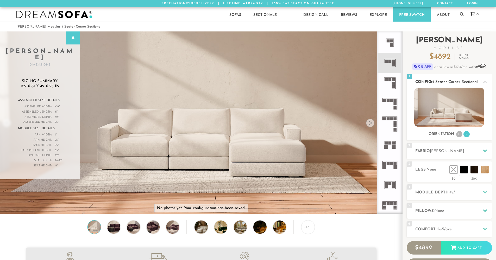
click at [457, 137] on li "L" at bounding box center [459, 134] width 6 height 6
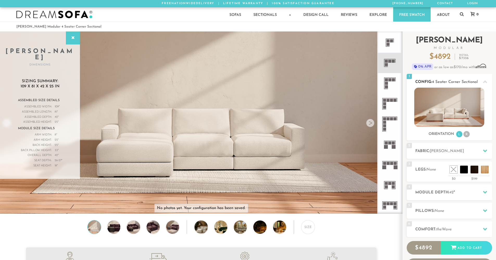
click at [467, 136] on li "R" at bounding box center [466, 134] width 6 height 6
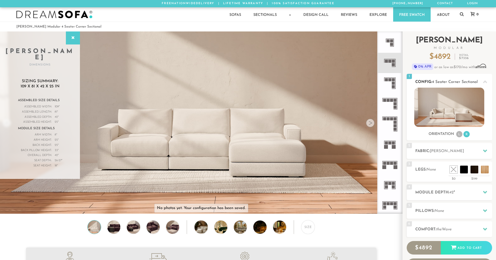
click at [460, 137] on li "L" at bounding box center [459, 134] width 6 height 6
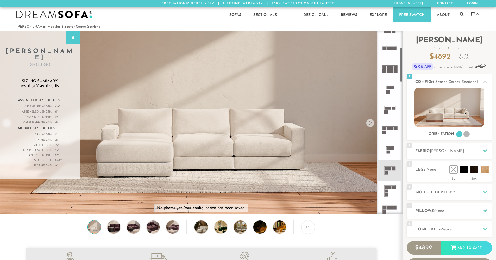
scroll to position [86, 0]
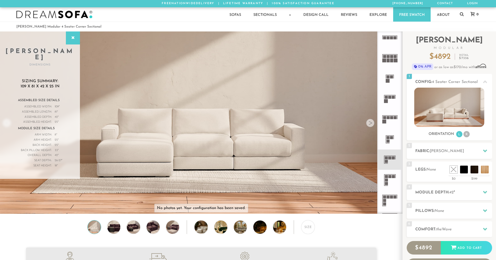
click at [391, 181] on icon at bounding box center [389, 180] width 20 height 20
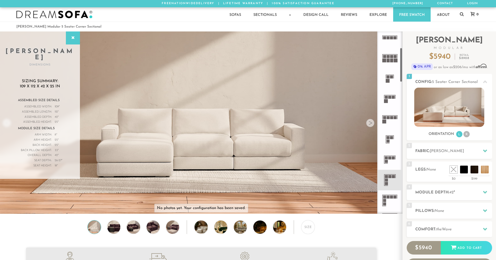
click at [392, 162] on icon at bounding box center [389, 160] width 20 height 20
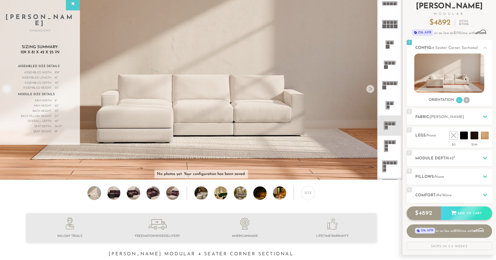
scroll to position [35, 0]
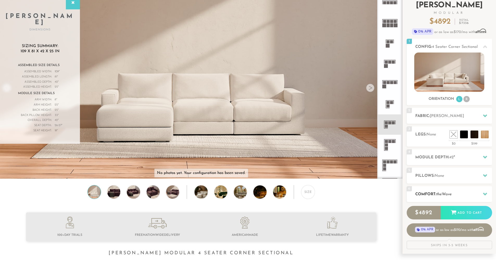
click at [440, 190] on div "6 Comfort: the Wave medium" at bounding box center [448, 194] width 85 height 16
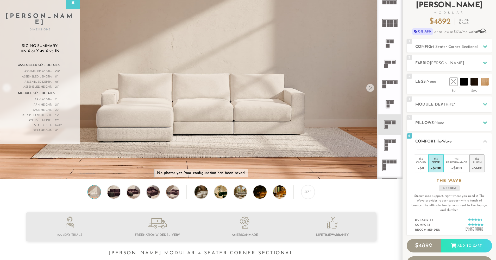
click at [477, 165] on div "+$600" at bounding box center [476, 168] width 11 height 8
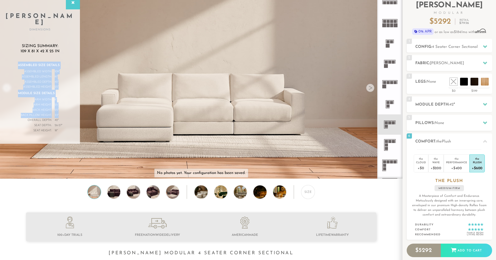
drag, startPoint x: 16, startPoint y: 107, endPoint x: 61, endPoint y: 110, distance: 45.3
click at [61, 110] on div "Assembled Size Details Assembled Width: 109 " Assembled Length: 81 " Assembled …" at bounding box center [39, 100] width 59 height 77
click at [61, 113] on div "Back Pillow Height: 33 "" at bounding box center [40, 115] width 44 height 5
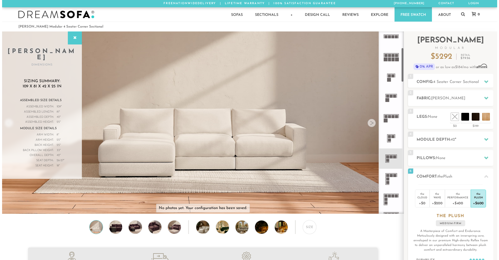
scroll to position [88, 0]
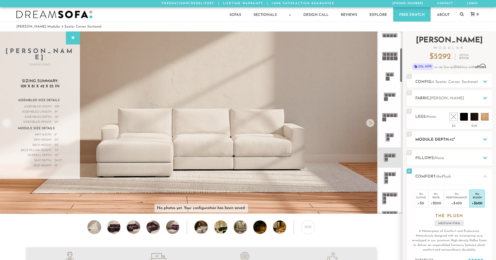
click at [441, 141] on h2 "Module Depth: 42 "" at bounding box center [453, 140] width 77 height 6
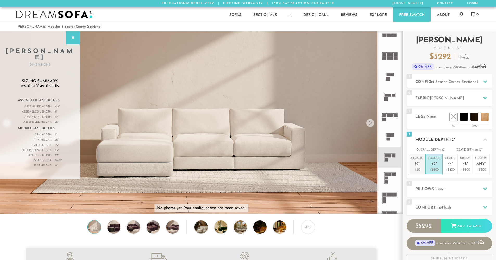
click at [418, 165] on em """ at bounding box center [418, 164] width 1 height 4
click at [412, 159] on p "Classic 39 "" at bounding box center [417, 161] width 12 height 11
click at [483, 164] on span "Any" at bounding box center [480, 164] width 8 height 4
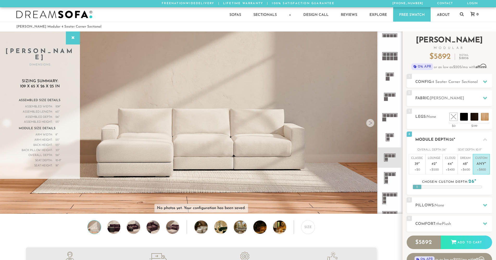
drag, startPoint x: 436, startPoint y: 188, endPoint x: 411, endPoint y: 188, distance: 24.7
click at [411, 188] on div "4 Module Depth: 26 " Overall Depth: 26 " Seat Depth: 10-11 " Classic 39 "" at bounding box center [448, 163] width 85 height 63
click at [438, 168] on p "+$200" at bounding box center [433, 170] width 12 height 5
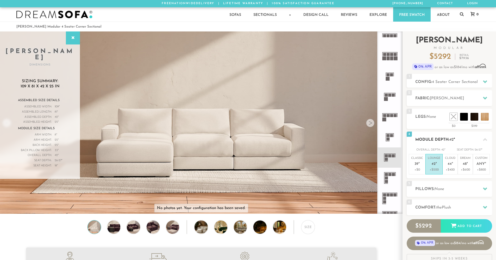
click at [437, 168] on p "+$200" at bounding box center [433, 170] width 12 height 5
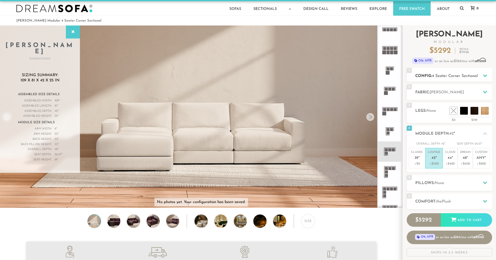
click at [447, 79] on h2 "Config: 4 Seater Corner Sectional" at bounding box center [453, 76] width 77 height 6
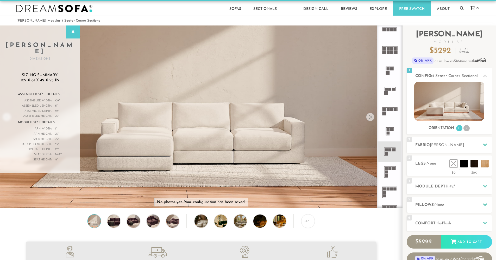
scroll to position [0, 0]
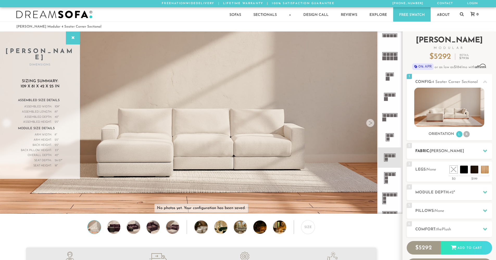
click at [451, 153] on span "[PERSON_NAME]" at bounding box center [446, 151] width 34 height 4
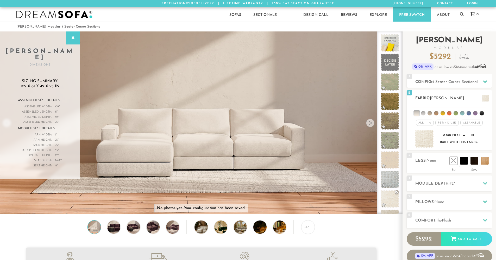
click at [470, 114] on li at bounding box center [468, 113] width 4 height 4
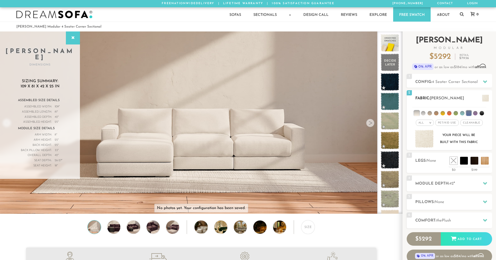
click at [481, 114] on li at bounding box center [481, 113] width 4 height 4
click at [422, 123] on em "All" at bounding box center [420, 122] width 5 height 3
click at [427, 145] on li "Family" at bounding box center [424, 143] width 18 height 7
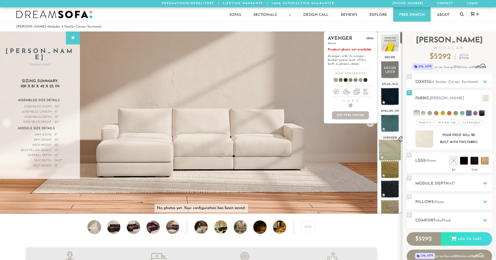
click at [387, 149] on span at bounding box center [389, 150] width 23 height 22
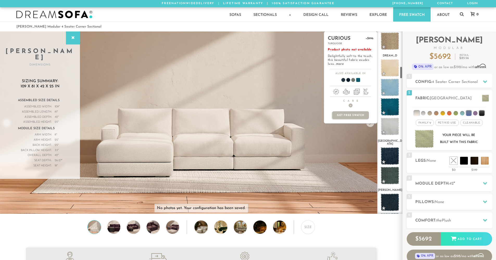
scroll to position [858, 0]
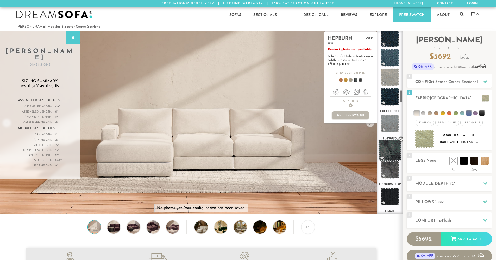
click at [389, 149] on span at bounding box center [389, 150] width 23 height 22
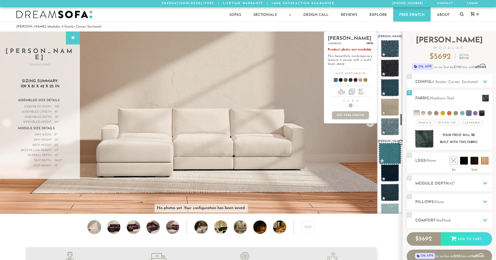
click at [389, 149] on span at bounding box center [389, 154] width 23 height 22
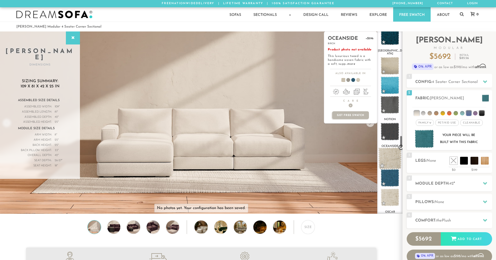
scroll to position [1961, 0]
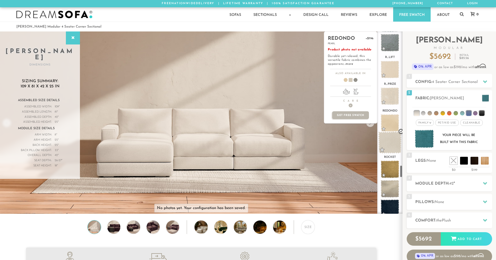
click at [391, 141] on span at bounding box center [389, 143] width 23 height 22
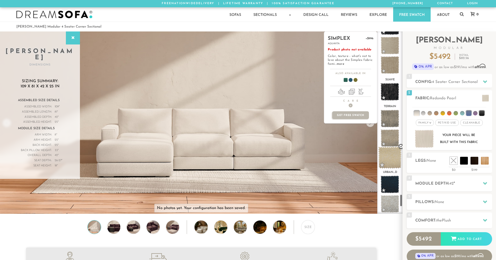
scroll to position [2517, 0]
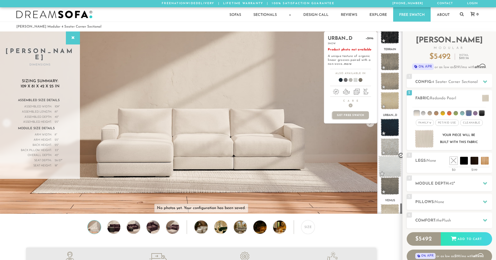
click at [387, 159] on span at bounding box center [389, 167] width 23 height 22
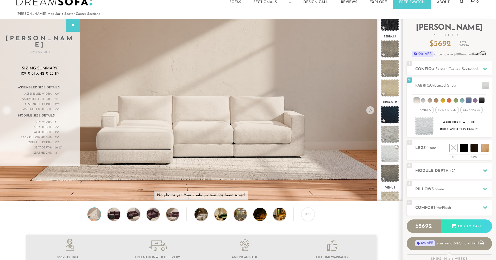
scroll to position [2450, 0]
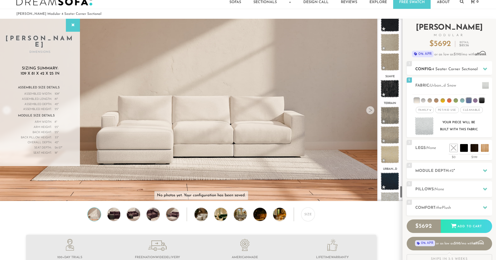
click at [435, 69] on span "4 Seater Corner Sectional" at bounding box center [455, 69] width 46 height 4
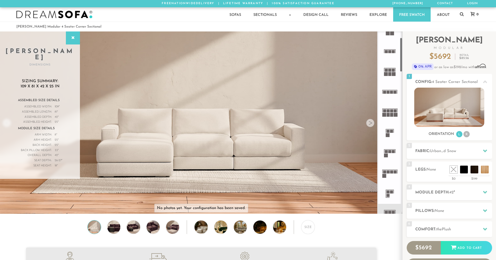
scroll to position [32, 0]
click at [384, 92] on rect at bounding box center [384, 91] width 3 height 3
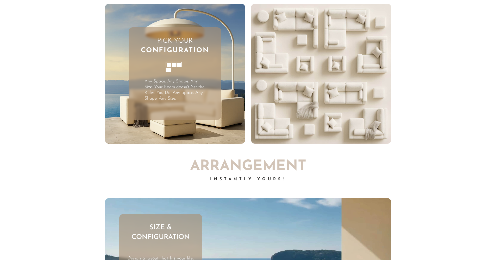
scroll to position [1599, 0]
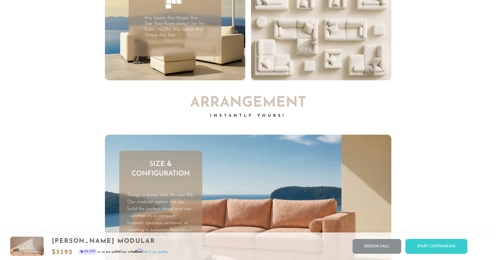
click at [290, 55] on video "Your browser does not support HTML5 video." at bounding box center [321, 10] width 140 height 140
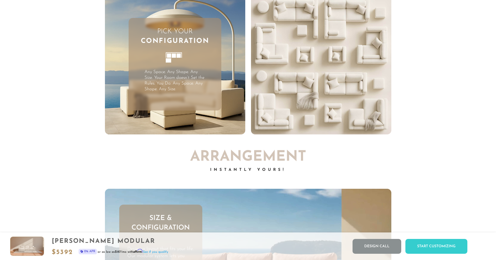
scroll to position [1486, 0]
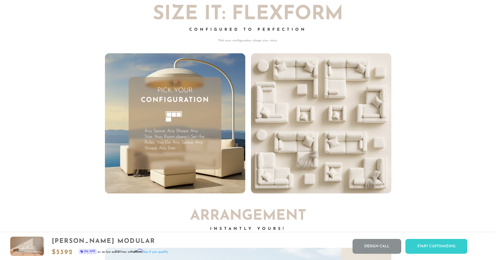
click at [173, 117] on rect at bounding box center [173, 115] width 4 height 4
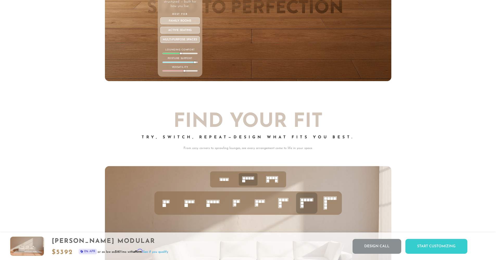
scroll to position [2207, 0]
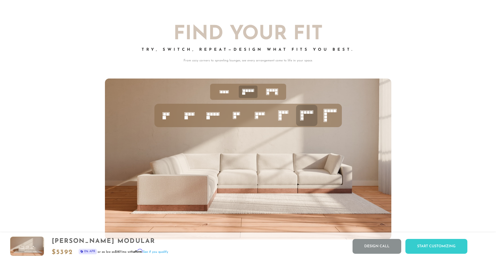
click at [220, 98] on icon at bounding box center [224, 92] width 16 height 16
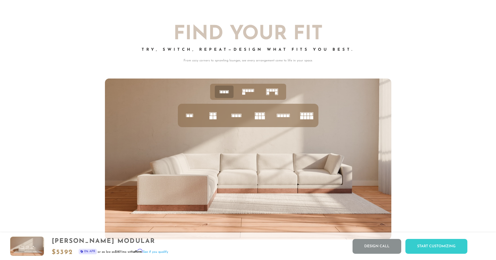
click at [247, 96] on icon at bounding box center [248, 92] width 16 height 16
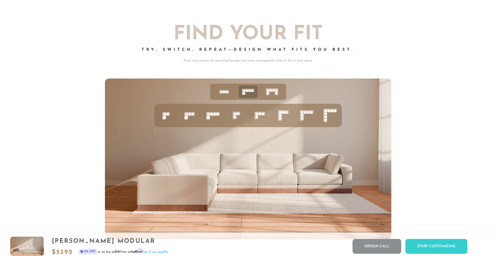
click at [275, 92] on rect at bounding box center [276, 90] width 2 height 2
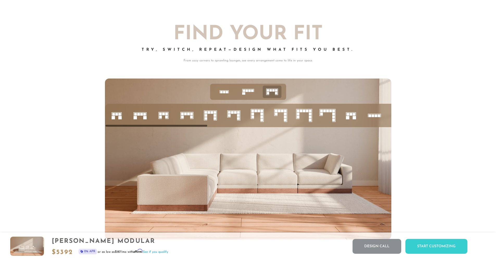
click at [252, 92] on rect at bounding box center [252, 90] width 2 height 2
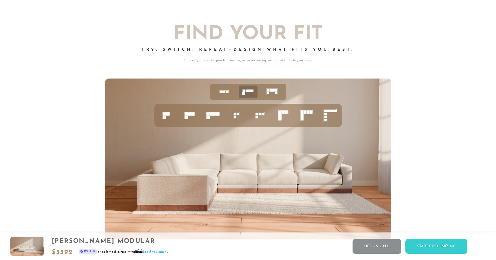
click at [221, 93] on icon at bounding box center [224, 92] width 16 height 16
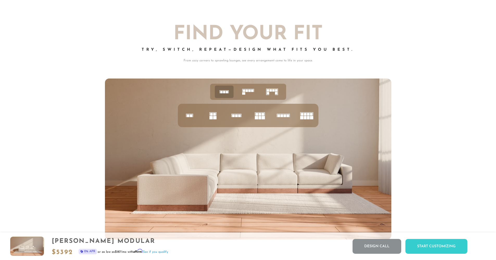
click at [238, 93] on ul at bounding box center [248, 92] width 76 height 16
click at [246, 92] on rect at bounding box center [246, 90] width 2 height 2
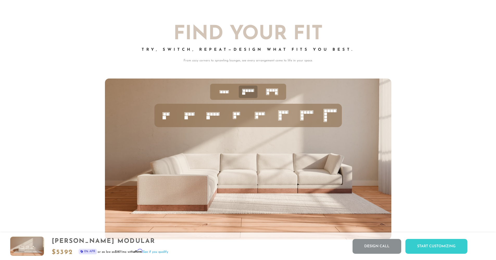
click at [261, 118] on icon at bounding box center [260, 116] width 18 height 18
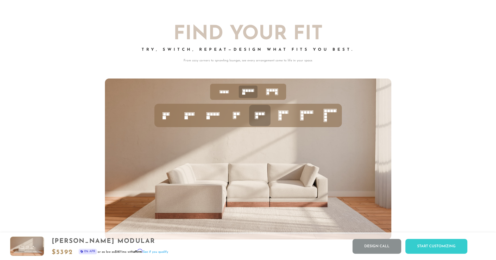
click at [286, 117] on icon at bounding box center [283, 116] width 18 height 18
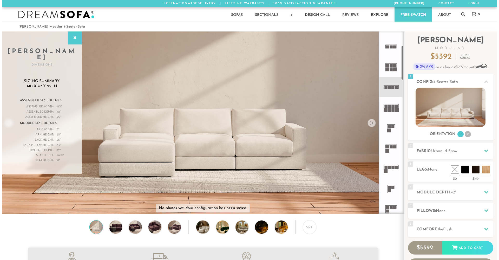
scroll to position [118, 0]
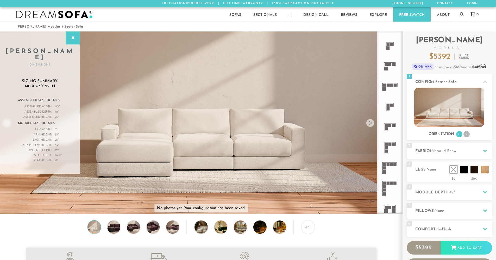
click at [391, 148] on icon at bounding box center [389, 147] width 20 height 20
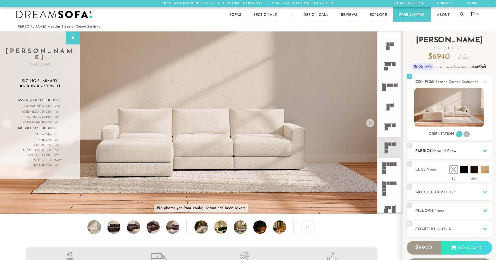
click at [443, 153] on span "Urban_d Snow" at bounding box center [442, 151] width 26 height 4
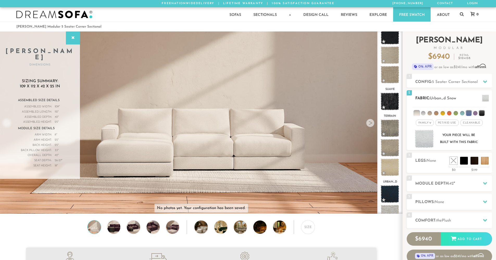
click at [484, 97] on span at bounding box center [484, 98] width 7 height 7
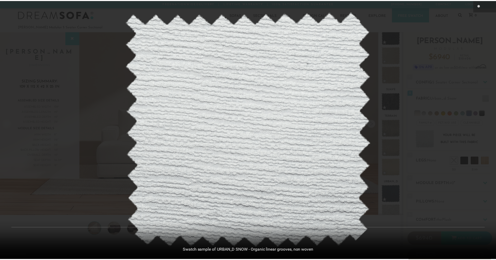
scroll to position [6150, 496]
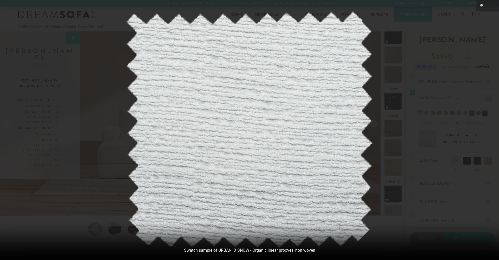
click at [435, 109] on div at bounding box center [249, 130] width 499 height 260
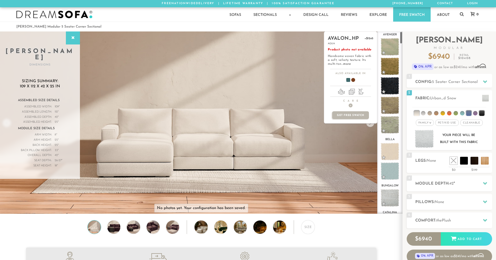
scroll to position [0, 0]
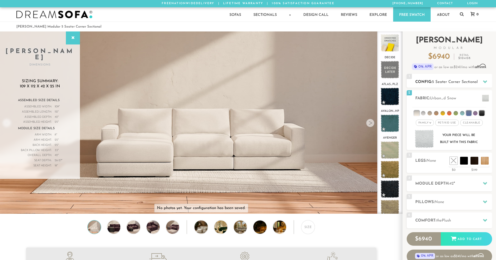
click at [452, 83] on span "5 Seater Corner Sectional" at bounding box center [455, 82] width 46 height 4
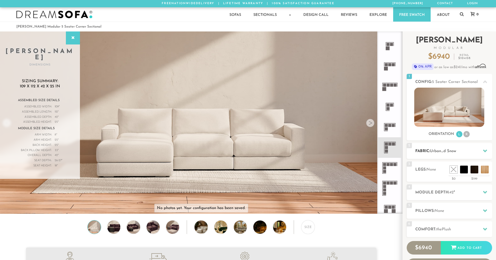
click at [433, 152] on span "Urban_d Snow" at bounding box center [442, 151] width 26 height 4
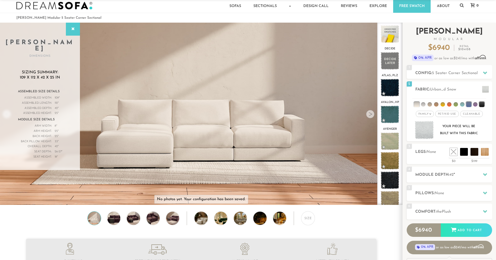
scroll to position [25, 0]
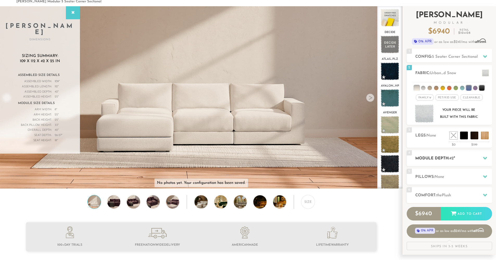
click at [437, 163] on div "4 Module Depth: 42 "" at bounding box center [448, 158] width 85 height 16
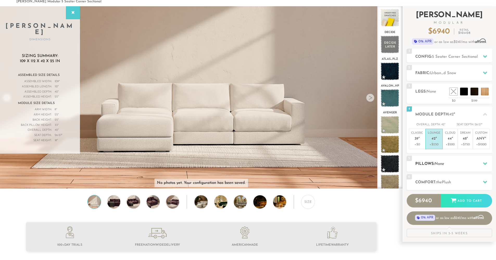
click at [446, 160] on div "5 Pillows: None" at bounding box center [448, 164] width 85 height 16
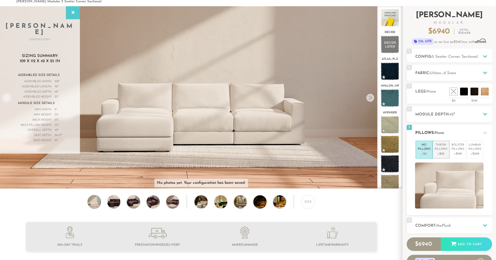
click at [445, 151] on p "Throw Pillows" at bounding box center [440, 147] width 13 height 9
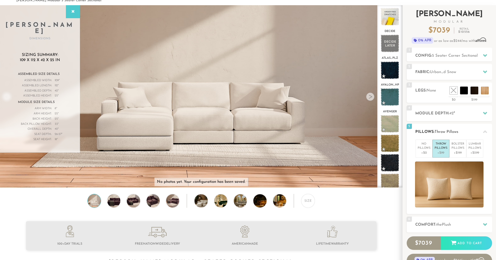
scroll to position [36, 0]
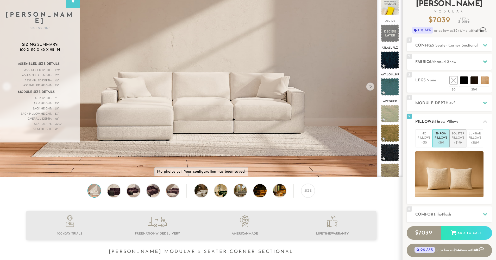
click at [459, 142] on p "+$199" at bounding box center [457, 142] width 13 height 5
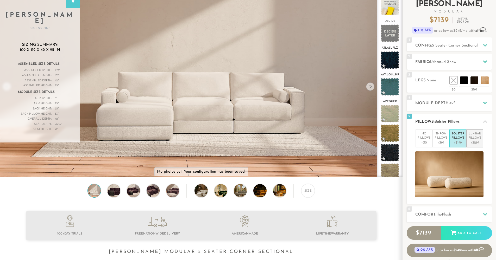
click at [473, 140] on p "+$299" at bounding box center [474, 142] width 13 height 5
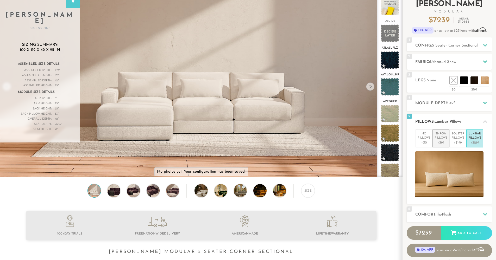
click at [439, 142] on p "+$99" at bounding box center [440, 142] width 13 height 5
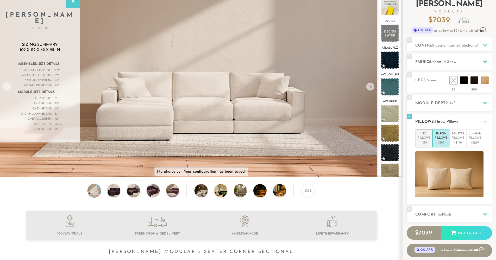
click at [423, 141] on p "+$0" at bounding box center [423, 142] width 13 height 5
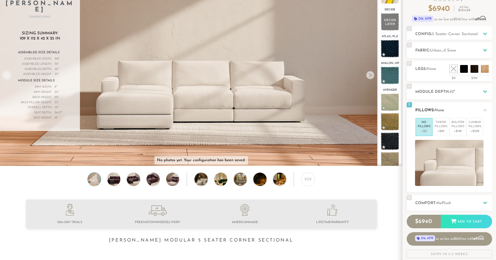
scroll to position [56, 0]
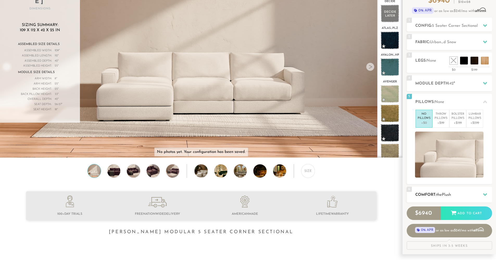
click at [451, 193] on span "Plush" at bounding box center [445, 195] width 9 height 4
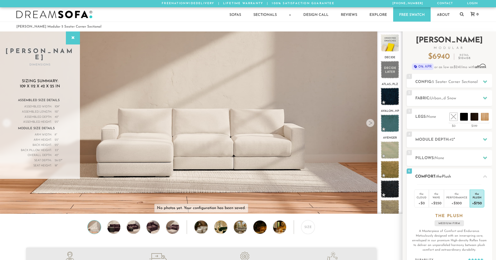
scroll to position [1, 0]
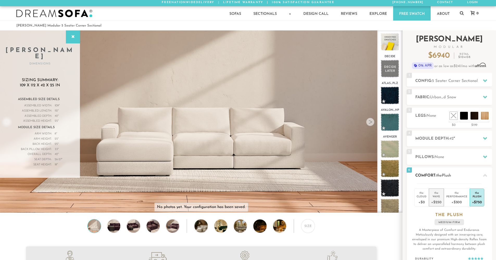
click at [440, 204] on div "+$250" at bounding box center [436, 202] width 10 height 8
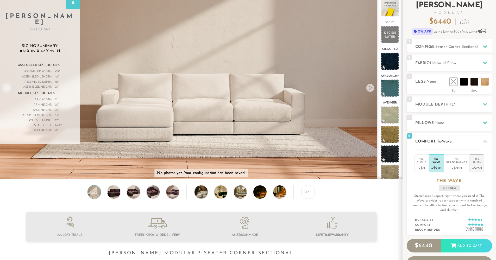
click at [480, 161] on div "Plush" at bounding box center [477, 162] width 10 height 4
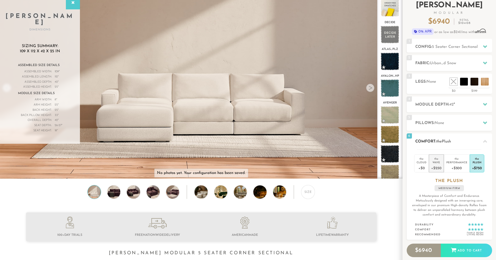
click at [432, 168] on div "+$250" at bounding box center [436, 168] width 10 height 8
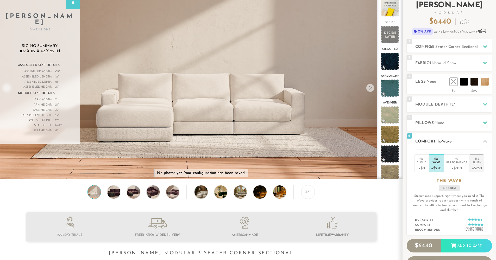
click at [482, 165] on li "the Plush +$750" at bounding box center [476, 164] width 15 height 18
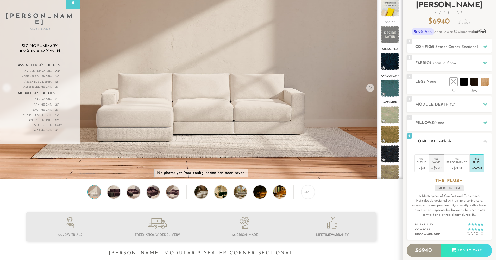
click at [436, 168] on div "+$250" at bounding box center [436, 168] width 10 height 8
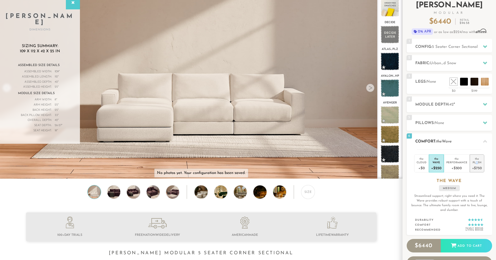
click at [476, 163] on div "Plush" at bounding box center [477, 162] width 10 height 4
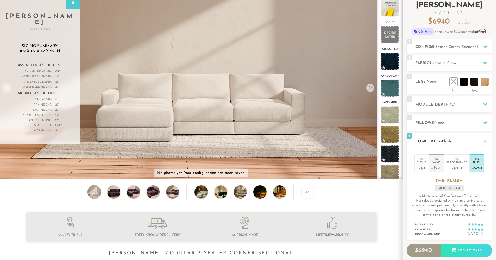
click at [440, 166] on div "+$250" at bounding box center [436, 168] width 10 height 8
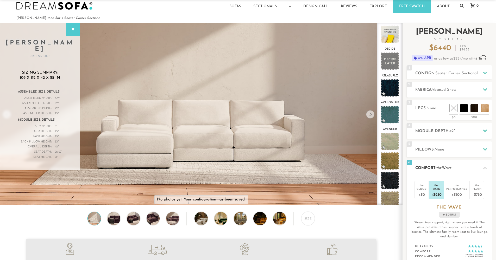
scroll to position [0, 0]
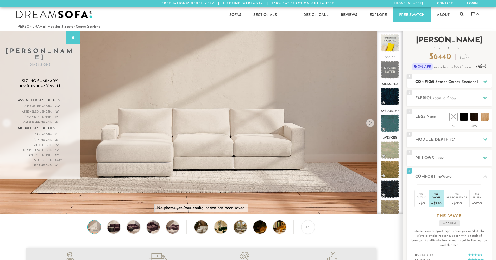
click at [469, 85] on h2 "Config: 5 Seater Corner Sectional" at bounding box center [453, 82] width 77 height 6
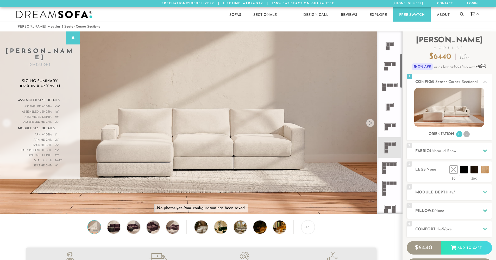
click at [393, 131] on icon at bounding box center [389, 127] width 20 height 20
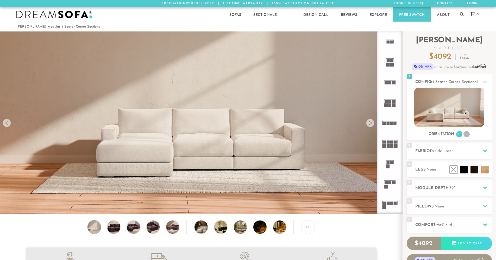
scroll to position [6090, 492]
click at [370, 122] on div at bounding box center [370, 123] width 8 height 8
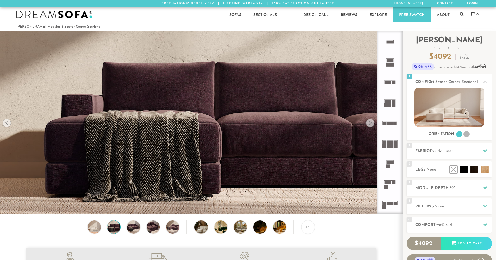
click at [369, 125] on div at bounding box center [370, 123] width 8 height 8
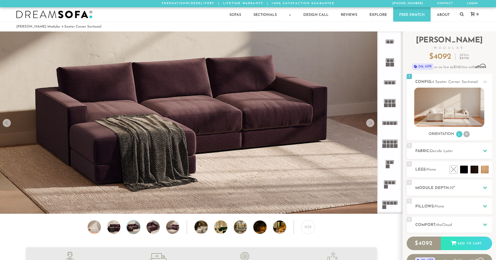
click at [369, 125] on div at bounding box center [370, 123] width 8 height 8
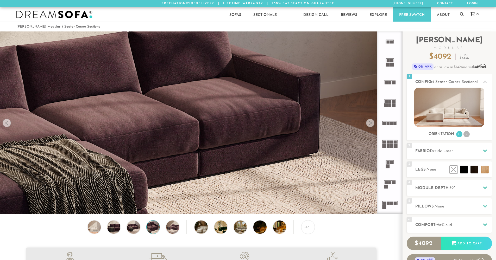
click at [10, 123] on div at bounding box center [7, 123] width 8 height 8
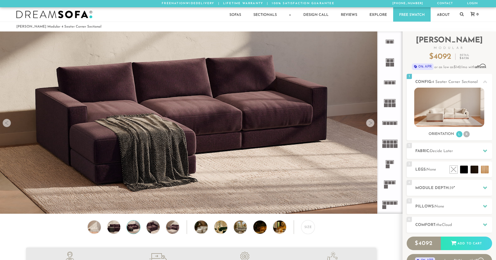
click at [10, 123] on div at bounding box center [7, 123] width 8 height 8
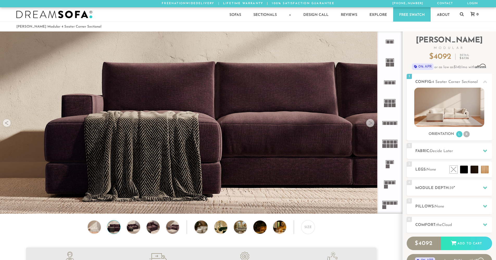
click at [10, 123] on div at bounding box center [7, 123] width 8 height 8
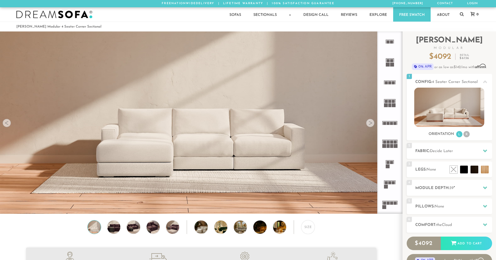
click at [368, 125] on div at bounding box center [370, 123] width 8 height 8
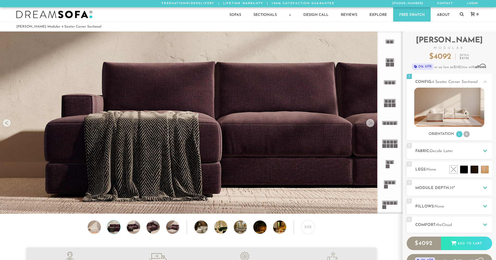
click at [368, 125] on div at bounding box center [370, 123] width 8 height 8
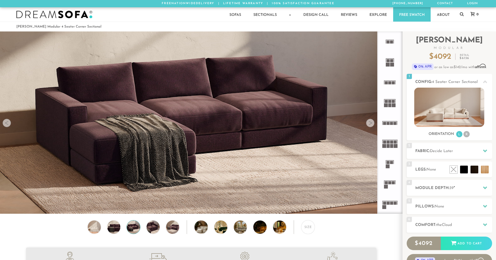
click at [368, 125] on div at bounding box center [370, 123] width 8 height 8
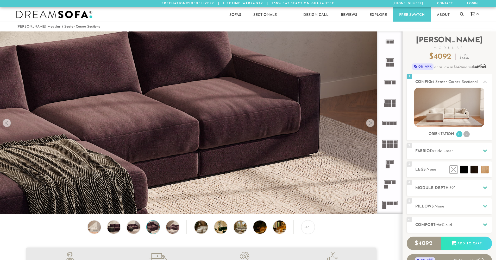
click at [368, 125] on div at bounding box center [370, 123] width 8 height 8
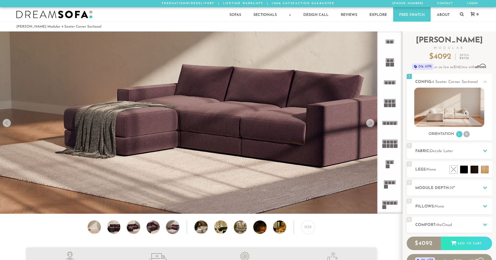
click at [368, 125] on div at bounding box center [370, 123] width 8 height 8
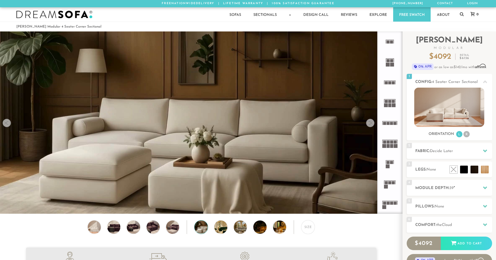
click at [368, 125] on div at bounding box center [370, 123] width 8 height 8
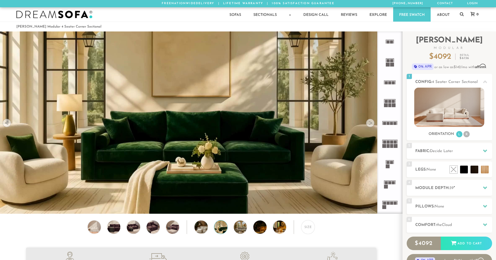
click at [368, 125] on div at bounding box center [370, 123] width 8 height 8
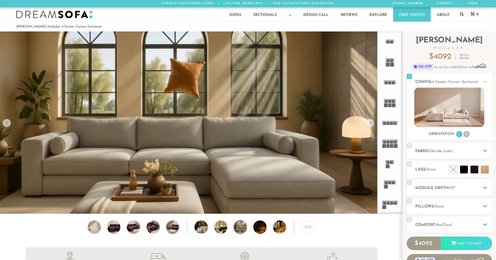
click at [368, 125] on div at bounding box center [370, 123] width 8 height 8
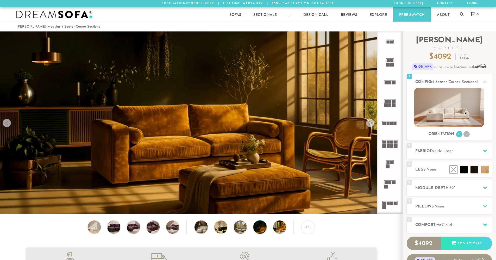
click at [368, 125] on div at bounding box center [370, 123] width 8 height 8
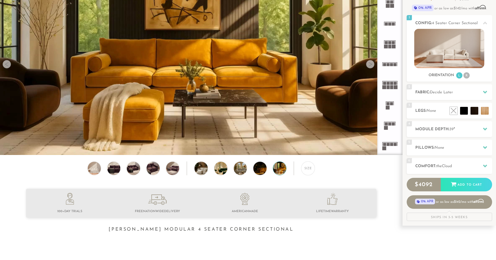
scroll to position [62, 0]
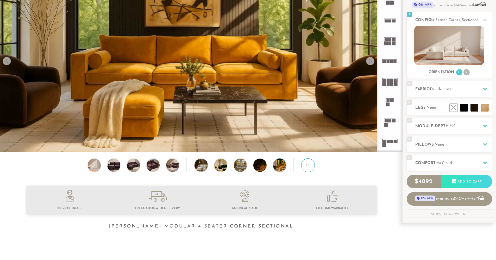
click at [303, 167] on div "Size" at bounding box center [308, 165] width 14 height 14
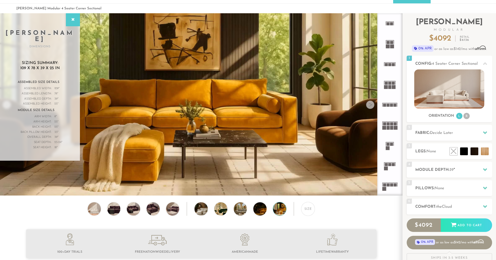
scroll to position [4, 4]
